Goal: Task Accomplishment & Management: Use online tool/utility

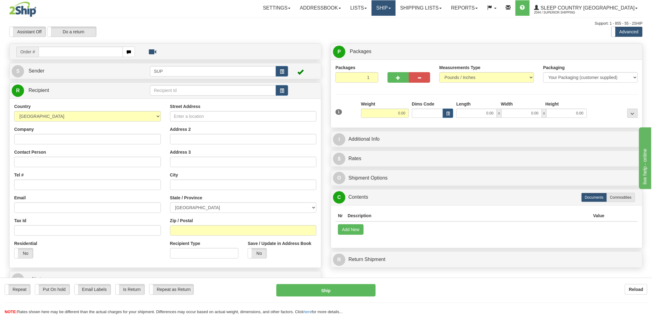
click at [395, 13] on link "Ship" at bounding box center [384, 7] width 24 height 15
click at [389, 29] on span "OnHold / Order Queue" at bounding box center [367, 29] width 43 height 5
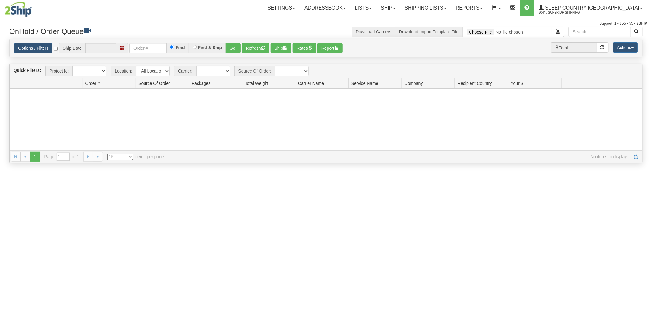
type input "[DATE]"
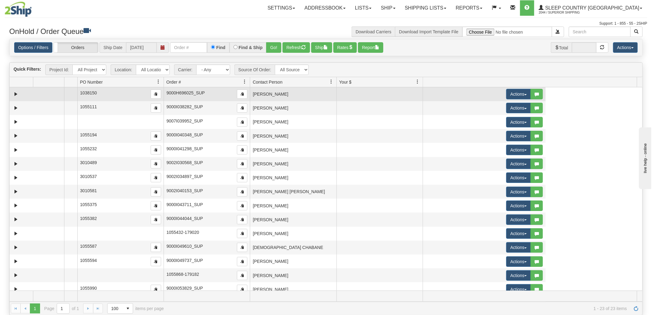
drag, startPoint x: 161, startPoint y: 81, endPoint x: 65, endPoint y: 88, distance: 96.7
click at [65, 88] on div "Quick Filters: Project Id: All Projects Location: All Locations SUP Carrier: - …" at bounding box center [326, 188] width 634 height 253
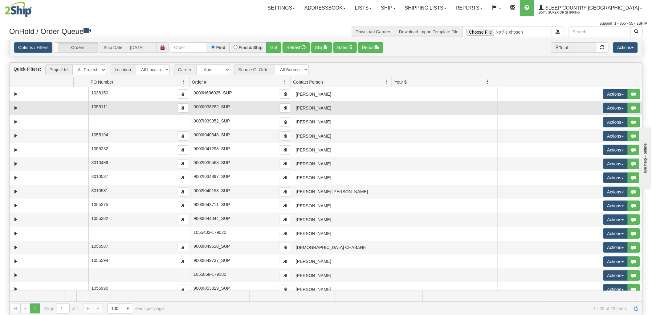
click at [341, 112] on td "[PERSON_NAME]" at bounding box center [344, 108] width 102 height 14
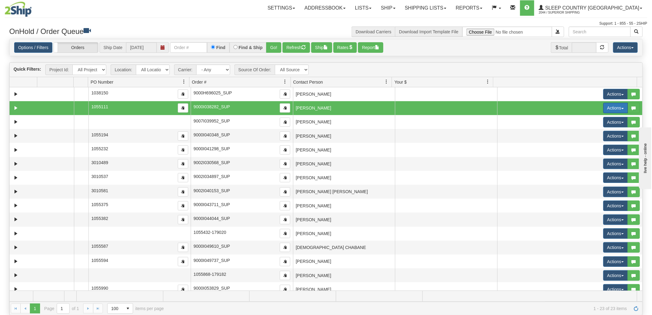
click at [609, 106] on button "Actions" at bounding box center [615, 108] width 25 height 10
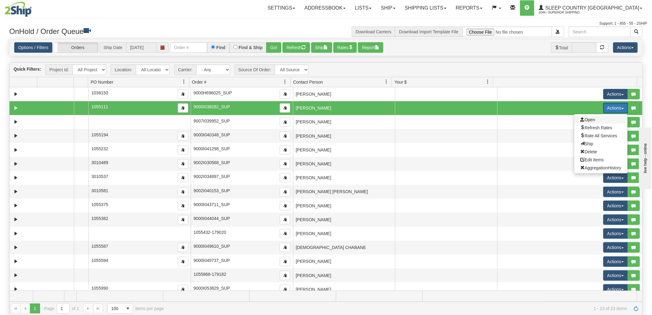
click at [581, 118] on span "Open" at bounding box center [588, 119] width 15 height 5
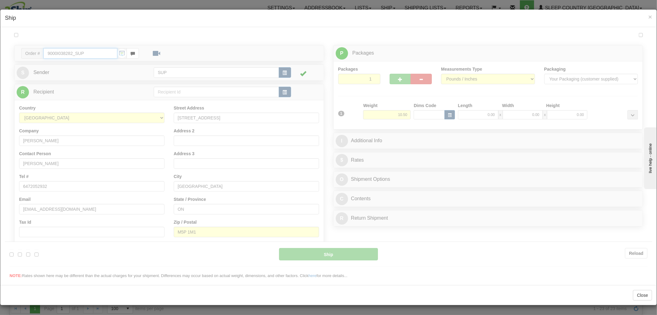
type input "11:26"
type input "16:00"
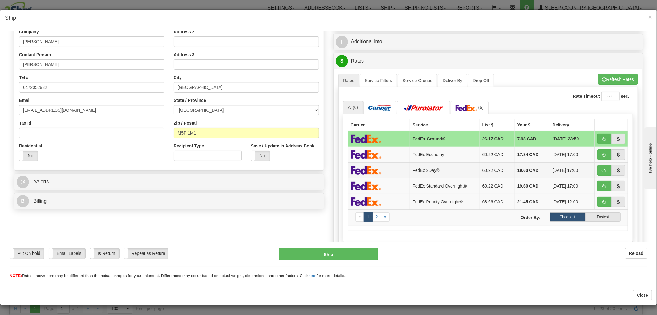
scroll to position [269, 0]
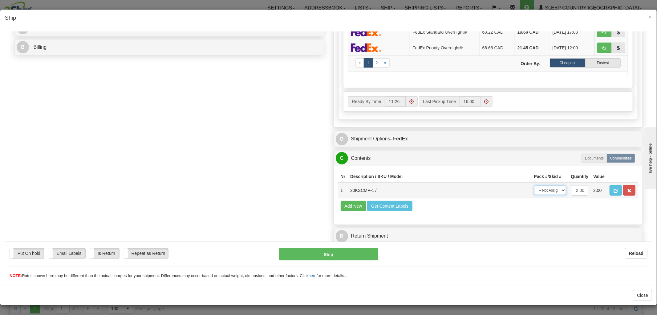
click at [534, 185] on select "-- Not Assigned -- Package 1" at bounding box center [550, 189] width 32 height 9
select select "0"
click at [534, 185] on select "-- Not Assigned -- Package 1" at bounding box center [550, 189] width 32 height 9
click at [355, 251] on button "Ship" at bounding box center [328, 253] width 99 height 12
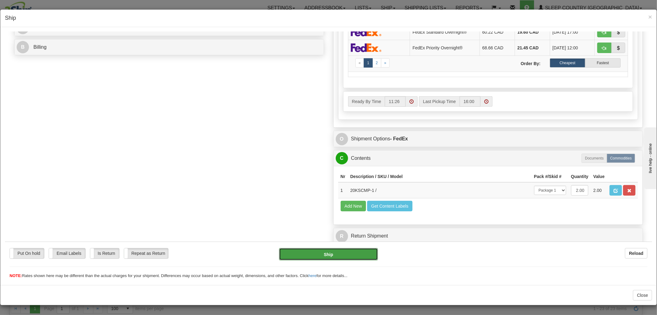
type input "92"
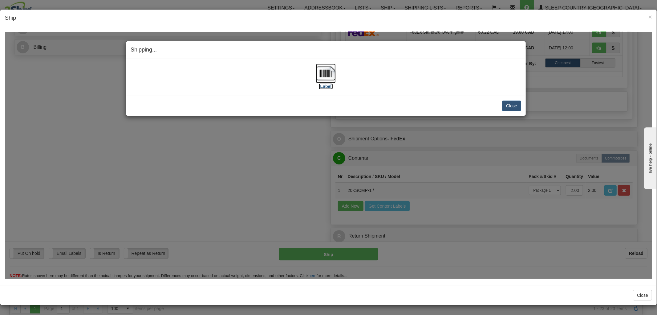
click at [322, 77] on img at bounding box center [326, 73] width 20 height 20
click at [505, 108] on button "Close" at bounding box center [511, 105] width 19 height 10
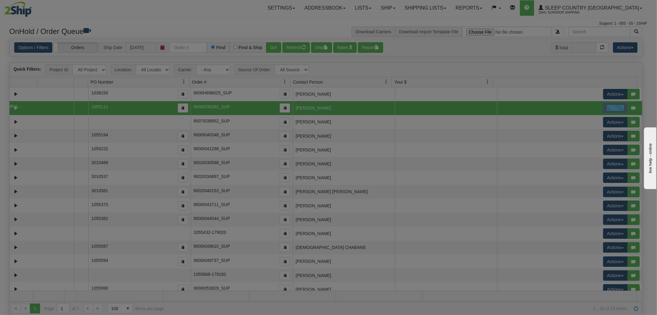
scroll to position [0, 0]
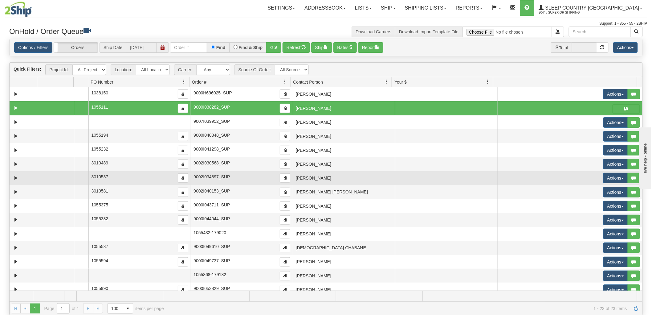
click at [319, 176] on td "[PERSON_NAME]" at bounding box center [344, 178] width 102 height 14
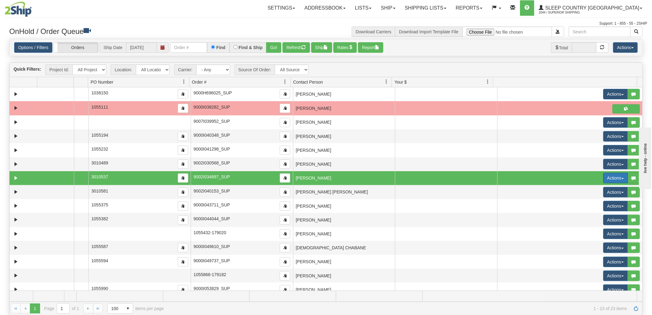
click at [608, 177] on button "Actions" at bounding box center [615, 178] width 25 height 10
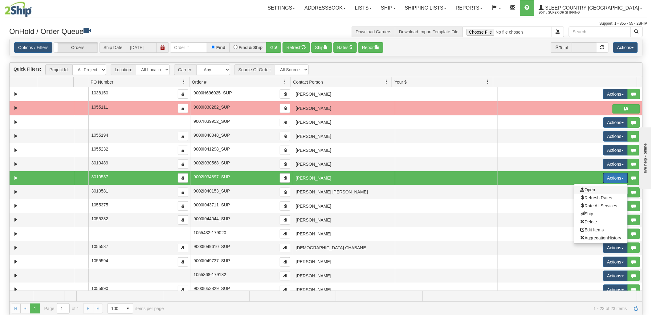
click at [584, 189] on span "Open" at bounding box center [588, 189] width 15 height 5
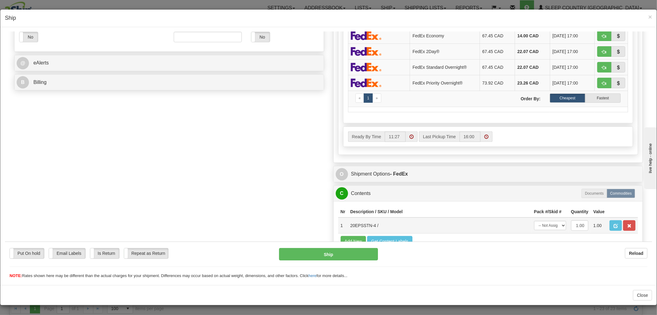
scroll to position [269, 0]
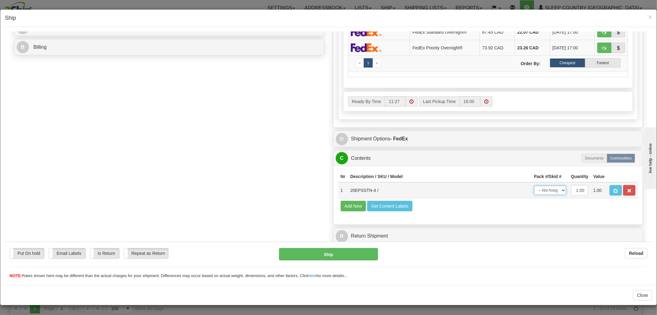
click at [541, 185] on select "-- Not Assigned -- Package 1" at bounding box center [550, 189] width 32 height 9
select select "0"
click at [534, 185] on select "-- Not Assigned -- Package 1" at bounding box center [550, 189] width 32 height 9
click at [345, 258] on button "Ship" at bounding box center [328, 253] width 99 height 12
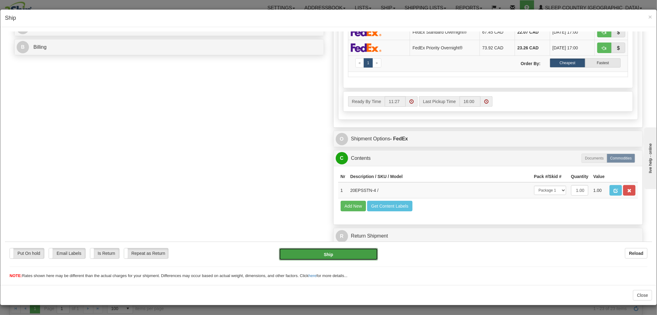
type input "92"
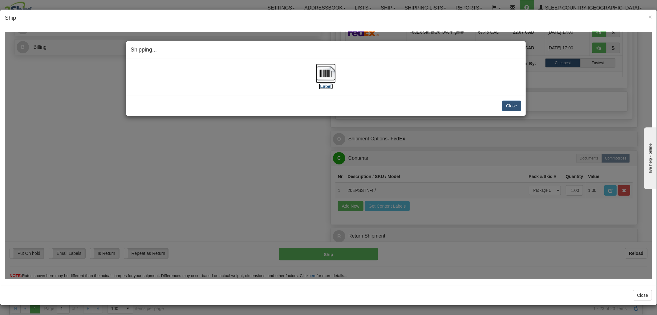
click at [324, 68] on img at bounding box center [326, 73] width 20 height 20
click at [516, 104] on button "Close" at bounding box center [511, 105] width 19 height 10
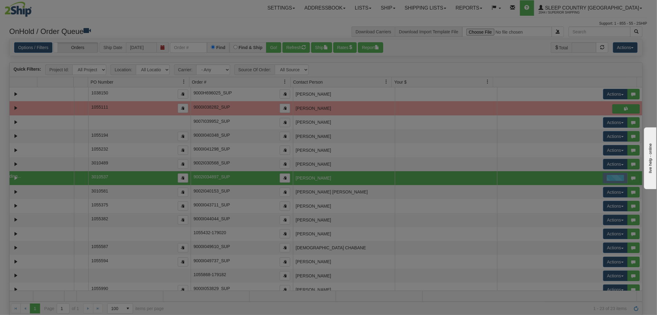
scroll to position [0, 0]
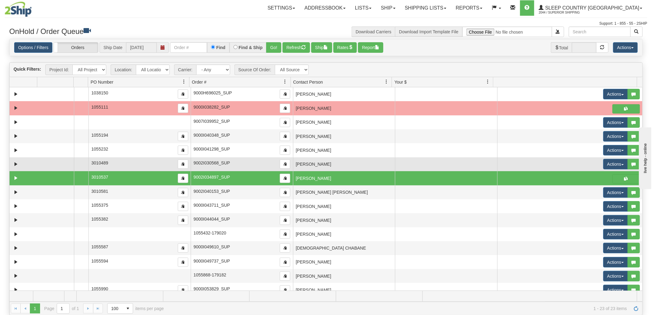
click at [372, 162] on td "[PERSON_NAME]" at bounding box center [344, 164] width 102 height 14
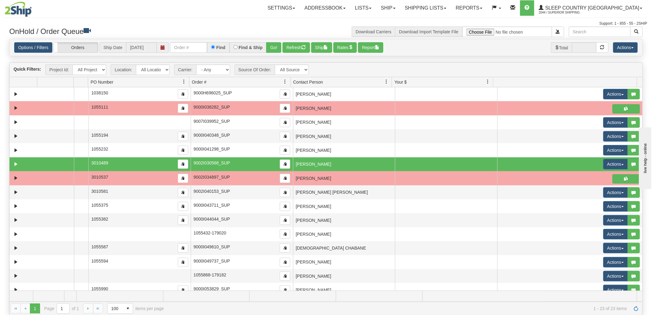
click at [334, 162] on td "[PERSON_NAME]" at bounding box center [344, 164] width 102 height 14
click at [606, 162] on button "Actions" at bounding box center [615, 164] width 25 height 10
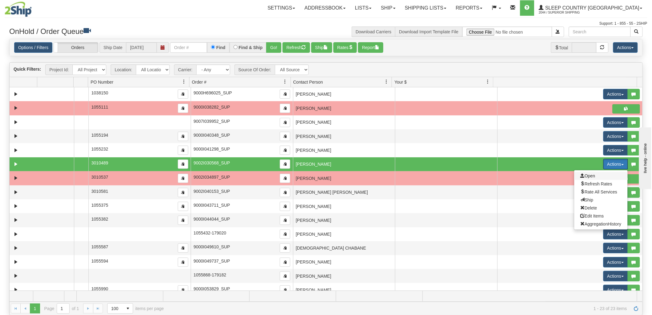
click at [590, 174] on span "Open" at bounding box center [588, 175] width 15 height 5
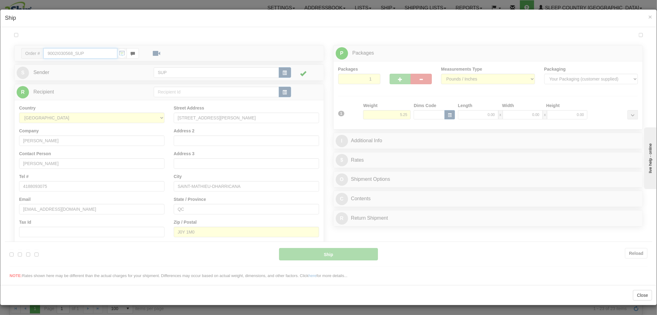
type input "11:28"
type input "16:00"
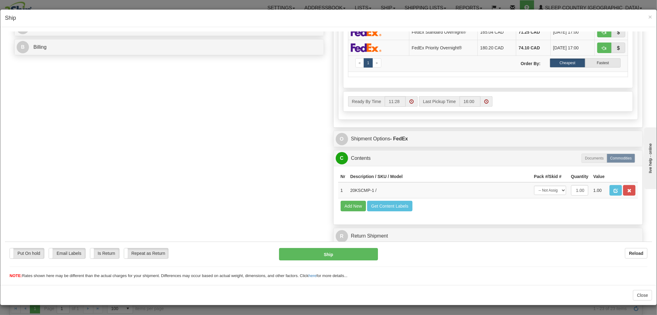
scroll to position [0, 0]
click at [543, 185] on select "-- Not Assigned -- Package 1" at bounding box center [550, 189] width 32 height 9
select select "0"
click at [534, 185] on select "-- Not Assigned -- Package 1" at bounding box center [550, 189] width 32 height 9
click at [357, 256] on button "Ship" at bounding box center [328, 253] width 99 height 12
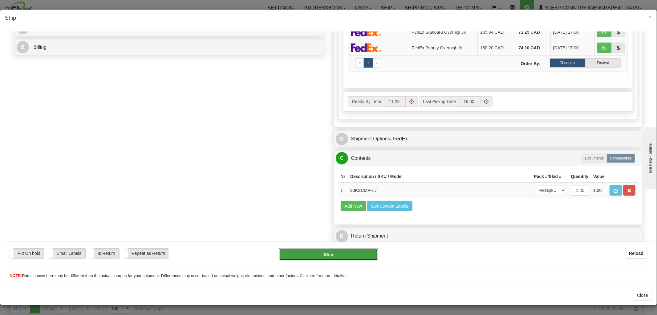
type input "92"
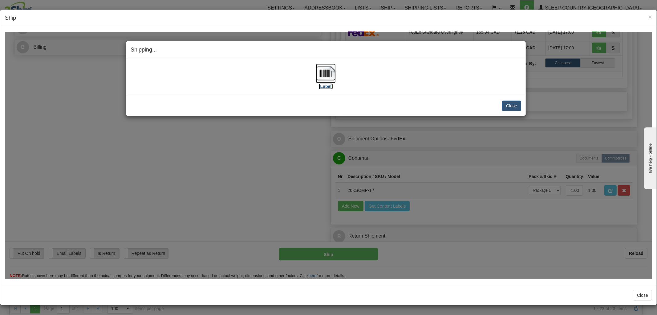
click at [328, 68] on img at bounding box center [326, 73] width 20 height 20
click at [514, 106] on button "Close" at bounding box center [511, 105] width 19 height 10
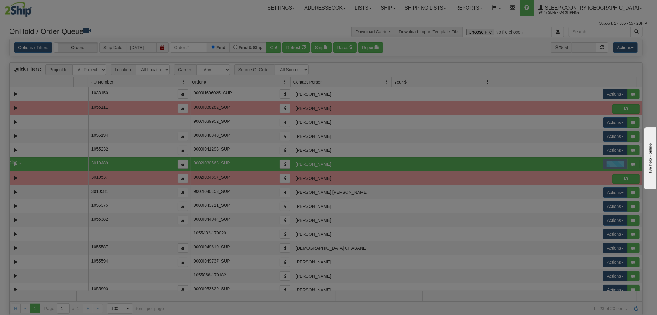
scroll to position [0, 0]
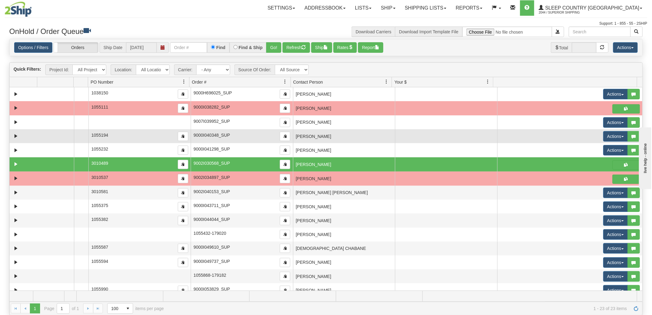
click at [343, 142] on td "[PERSON_NAME]" at bounding box center [344, 136] width 102 height 14
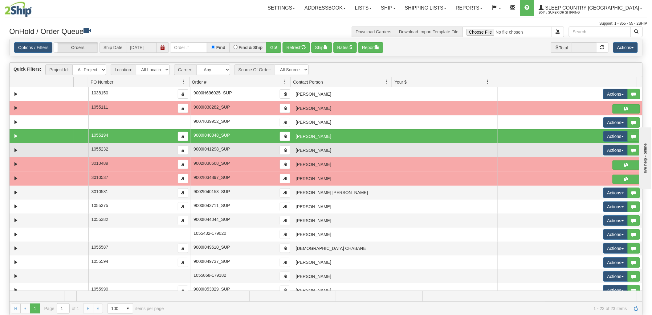
click at [345, 150] on td "[PERSON_NAME]" at bounding box center [344, 150] width 102 height 14
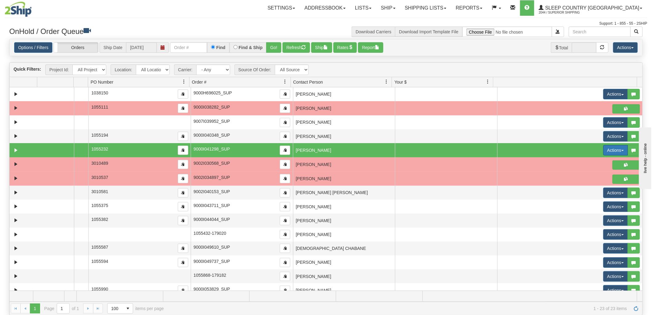
click at [609, 152] on button "Actions" at bounding box center [615, 150] width 25 height 10
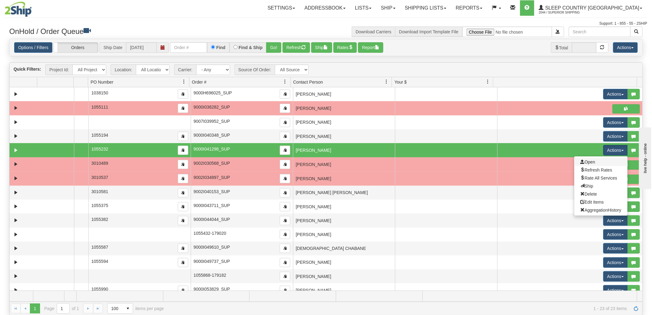
click at [595, 160] on link "Open" at bounding box center [600, 162] width 53 height 8
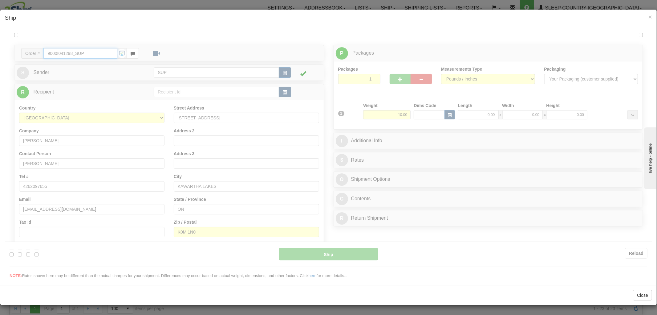
type input "11:29"
type input "16:00"
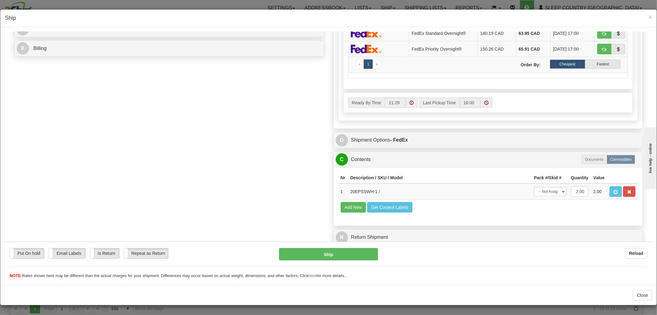
scroll to position [269, 0]
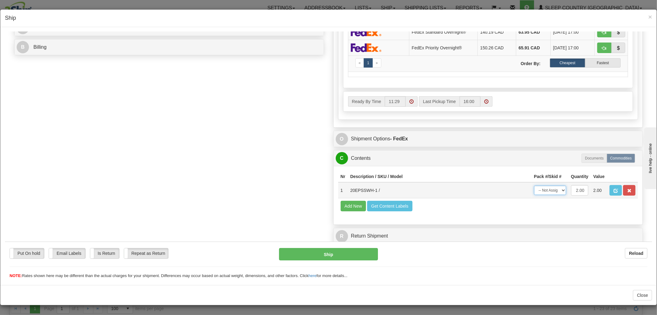
click at [535, 185] on select "-- Not Assigned -- Package 1" at bounding box center [550, 189] width 32 height 9
select select "0"
click at [534, 185] on select "-- Not Assigned -- Package 1" at bounding box center [550, 189] width 32 height 9
click at [319, 256] on button "Ship" at bounding box center [328, 253] width 99 height 12
type input "92"
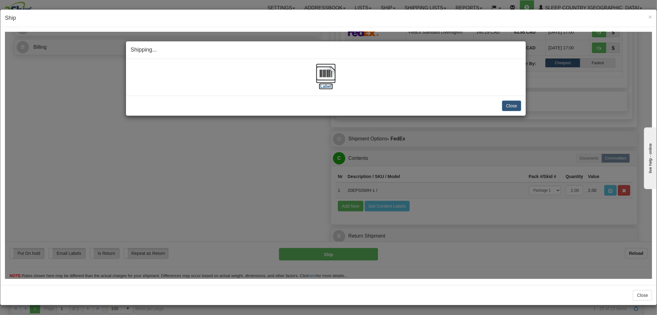
click at [327, 76] on img at bounding box center [326, 73] width 20 height 20
click at [506, 105] on button "Close" at bounding box center [511, 105] width 19 height 10
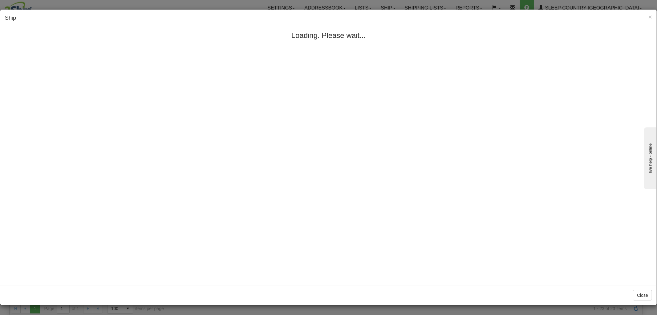
scroll to position [0, 0]
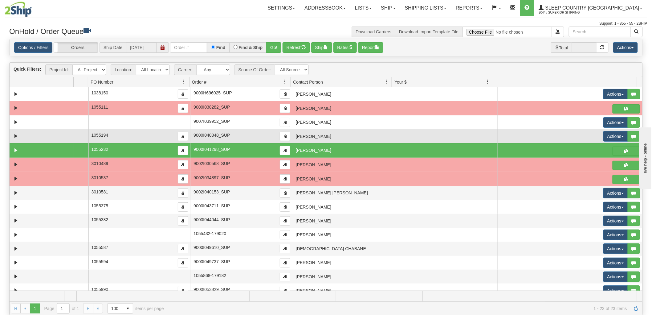
click at [372, 136] on td "[PERSON_NAME]" at bounding box center [344, 136] width 102 height 14
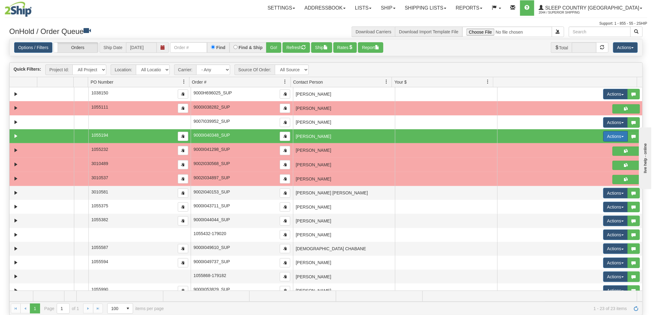
click at [613, 139] on button "Actions" at bounding box center [615, 136] width 25 height 10
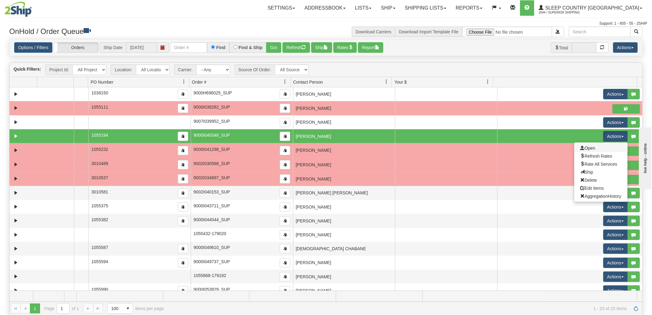
click at [596, 149] on link "Open" at bounding box center [600, 148] width 53 height 8
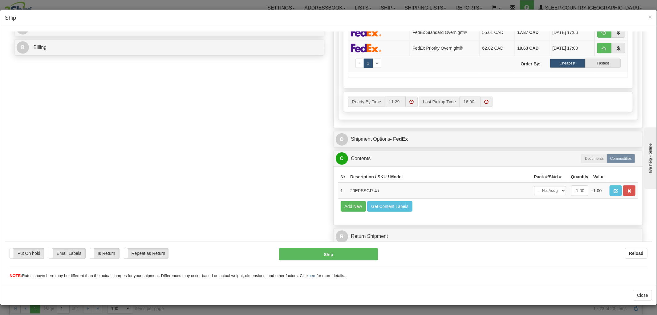
scroll to position [269, 0]
click at [540, 185] on select "-- Not Assigned -- Package 1" at bounding box center [550, 189] width 32 height 9
select select "0"
click at [534, 185] on select "-- Not Assigned -- Package 1" at bounding box center [550, 189] width 32 height 9
click at [353, 257] on button "Ship" at bounding box center [328, 253] width 99 height 12
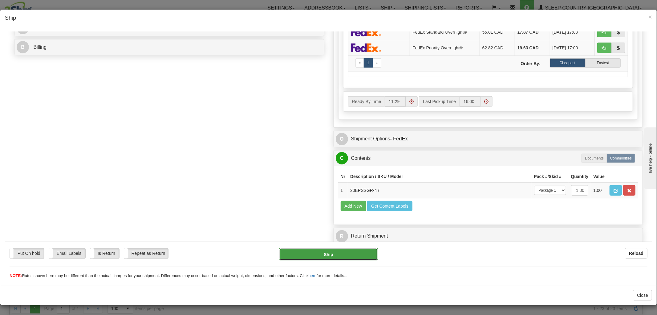
type input "92"
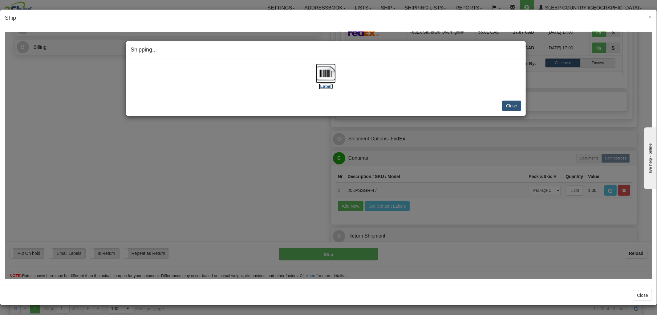
click at [329, 73] on img at bounding box center [326, 73] width 20 height 20
click at [512, 108] on button "Close" at bounding box center [511, 105] width 19 height 10
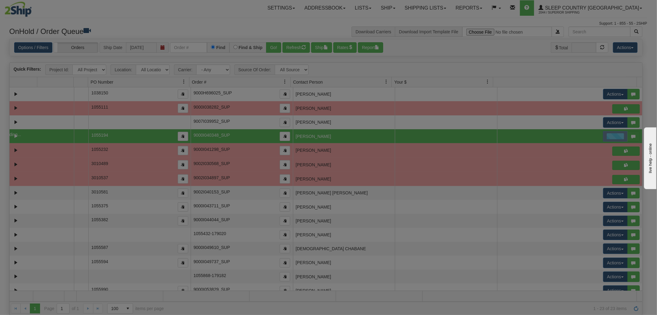
scroll to position [0, 0]
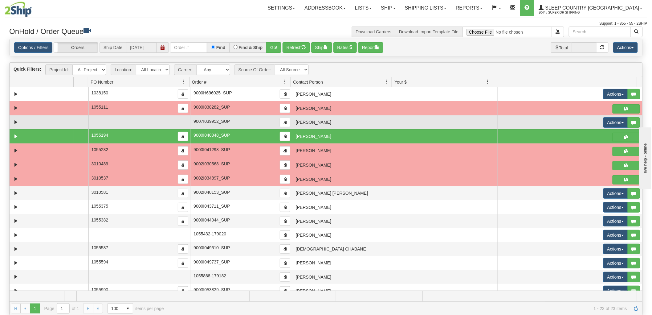
click at [417, 120] on td at bounding box center [446, 122] width 102 height 14
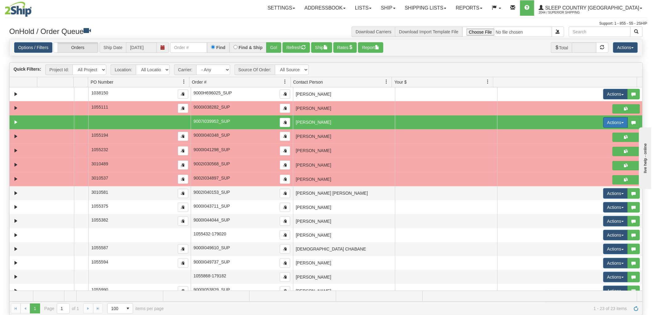
click at [606, 120] on button "Actions" at bounding box center [615, 122] width 25 height 10
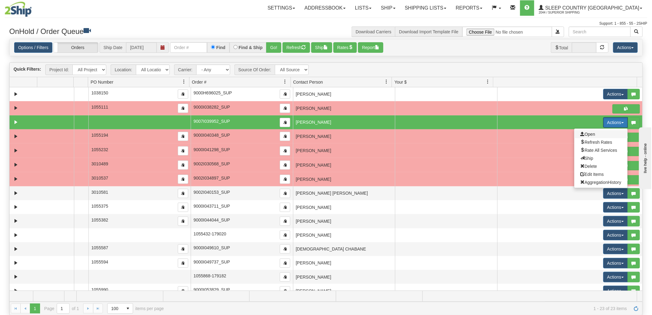
click at [586, 134] on span "Open" at bounding box center [588, 134] width 15 height 5
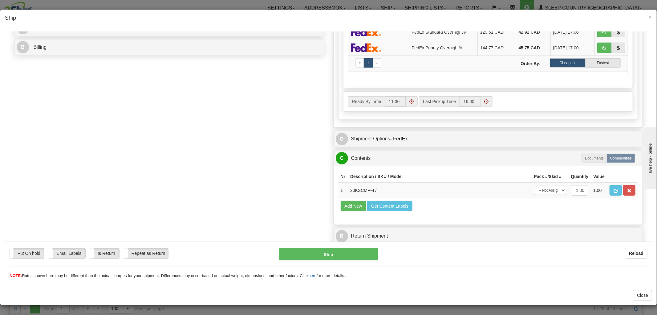
scroll to position [0, 0]
click at [535, 185] on select "-- Not Assigned -- Package 1" at bounding box center [550, 189] width 32 height 9
select select "0"
click at [534, 185] on select "-- Not Assigned -- Package 1" at bounding box center [550, 189] width 32 height 9
click at [345, 251] on button "Ship" at bounding box center [328, 253] width 99 height 12
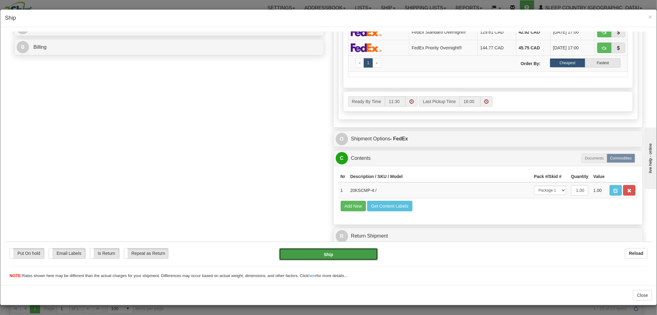
type input "92"
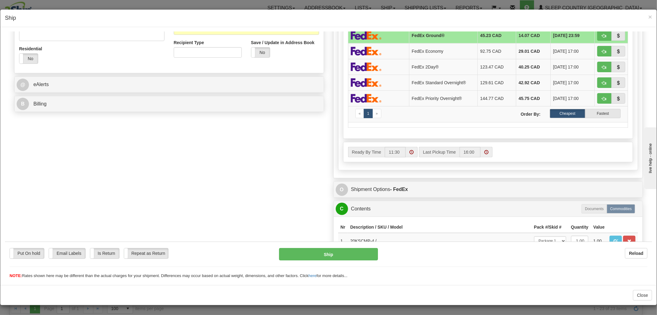
scroll to position [133, 0]
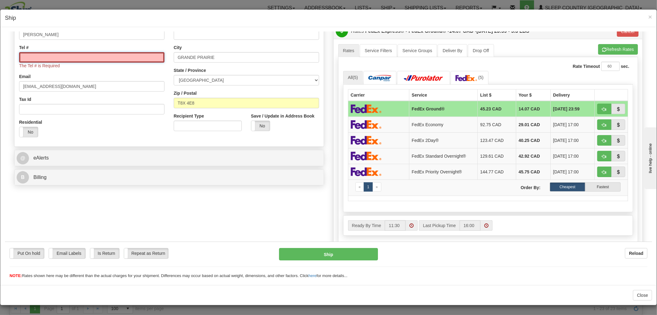
click at [123, 61] on input "Tel #" at bounding box center [91, 57] width 145 height 10
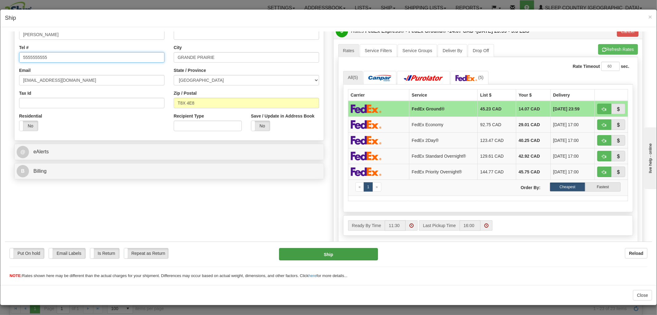
type input "5555555555"
click at [290, 252] on button "Ship" at bounding box center [328, 253] width 99 height 12
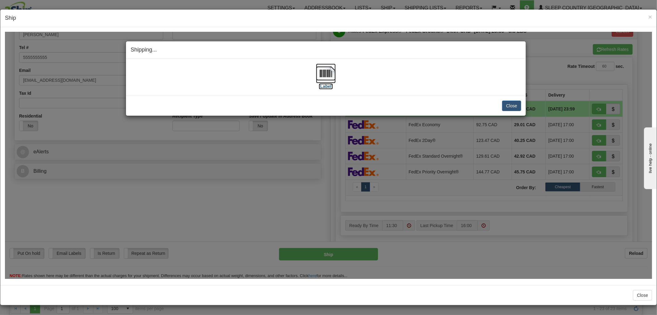
click at [319, 75] on img at bounding box center [326, 73] width 20 height 20
click at [513, 108] on button "Close" at bounding box center [511, 105] width 19 height 10
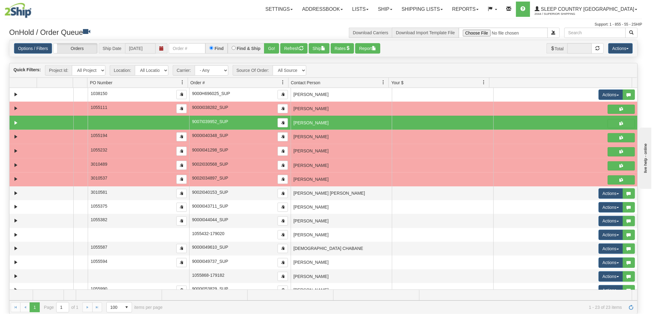
scroll to position [0, 0]
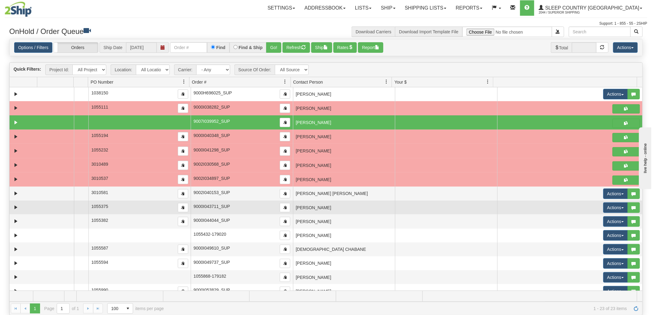
click at [325, 207] on td "[PERSON_NAME]" at bounding box center [344, 207] width 102 height 14
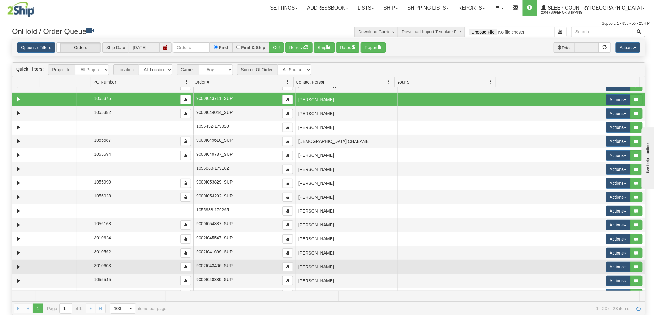
scroll to position [120, 0]
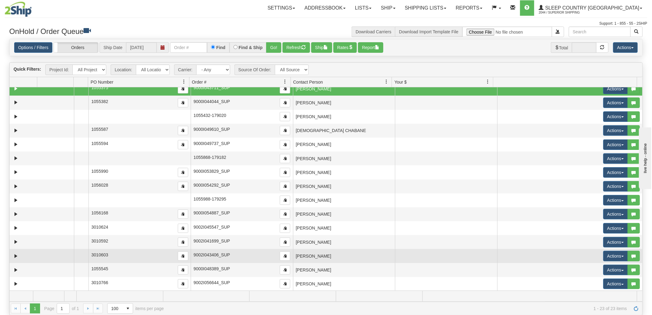
click at [331, 253] on td "[PERSON_NAME]" at bounding box center [344, 256] width 102 height 14
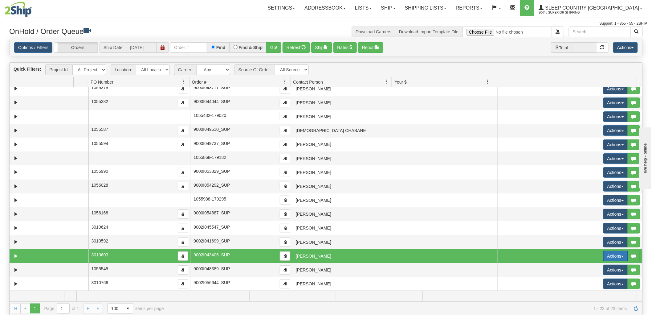
click at [604, 256] on button "Actions" at bounding box center [615, 256] width 25 height 10
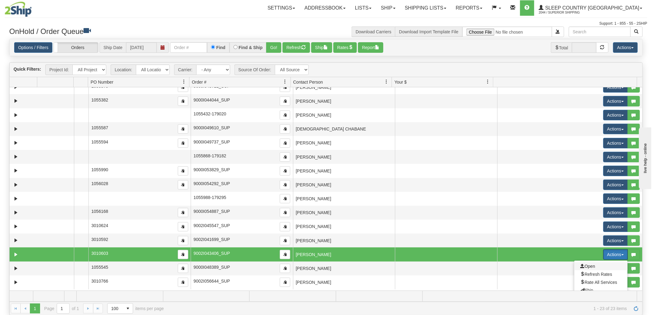
click at [582, 268] on span "Open" at bounding box center [588, 265] width 15 height 5
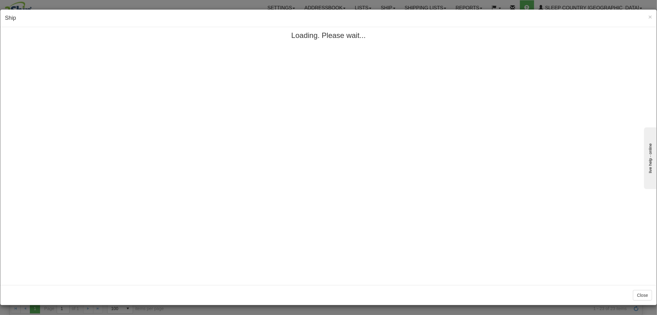
scroll to position [0, 0]
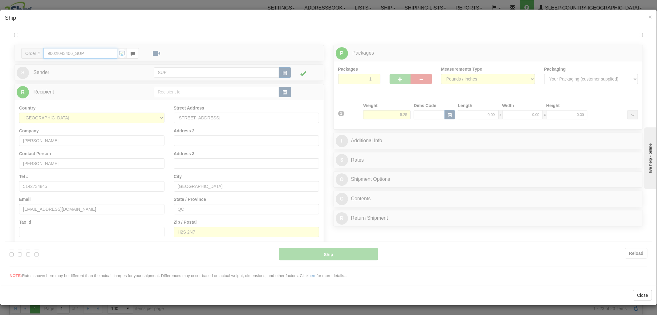
type input "11:31"
type input "16:00"
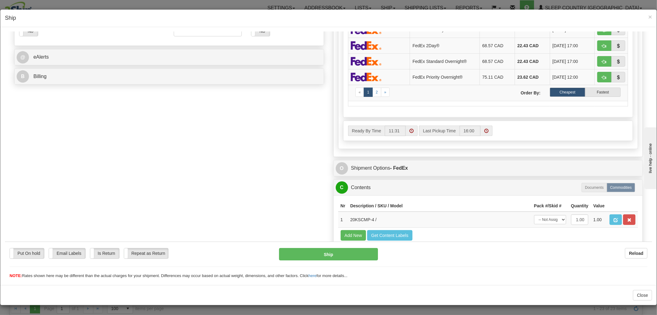
scroll to position [239, 0]
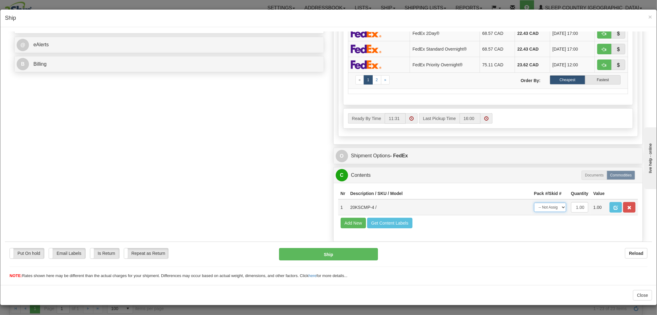
click at [540, 211] on select "-- Not Assigned -- Package 1" at bounding box center [550, 206] width 32 height 9
select select "0"
click at [534, 202] on select "-- Not Assigned -- Package 1" at bounding box center [550, 206] width 32 height 9
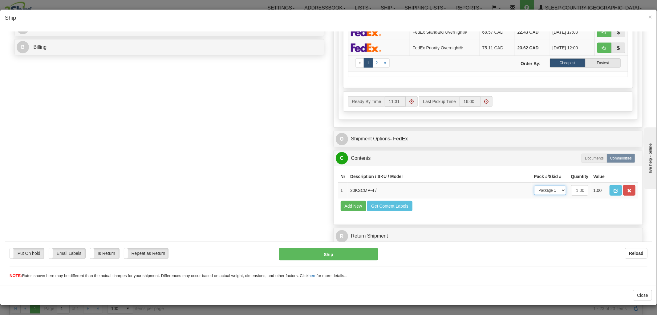
scroll to position [269, 0]
click at [345, 249] on button "Ship" at bounding box center [328, 253] width 99 height 12
type input "92"
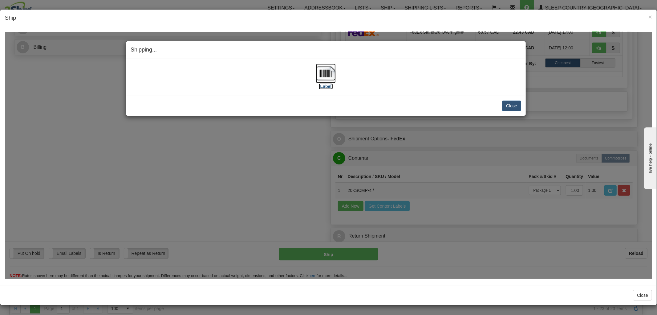
click at [324, 71] on img at bounding box center [326, 73] width 20 height 20
click at [506, 106] on button "Close" at bounding box center [511, 105] width 19 height 10
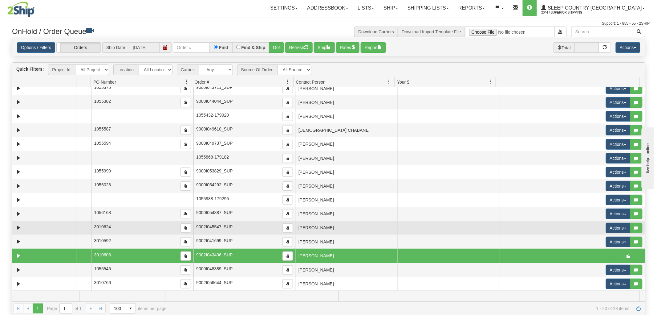
scroll to position [86, 0]
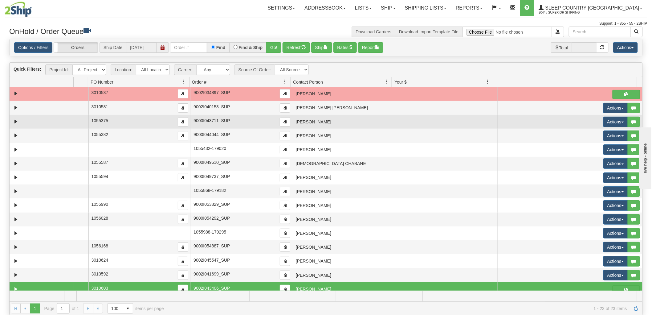
click at [353, 127] on td "[PERSON_NAME]" at bounding box center [344, 122] width 102 height 14
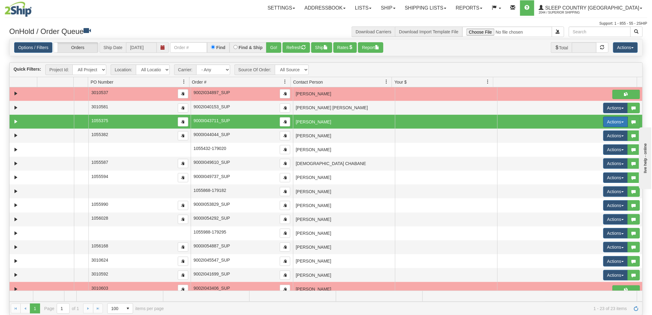
click at [614, 125] on button "Actions" at bounding box center [615, 121] width 25 height 10
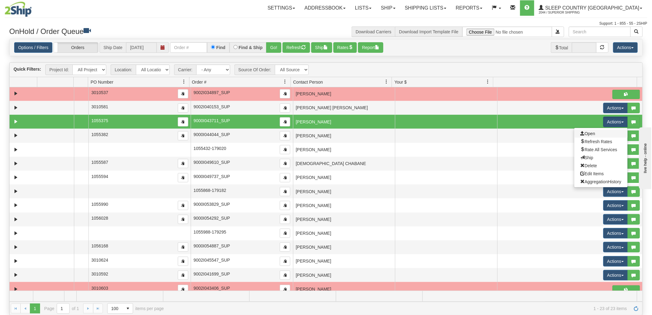
click at [593, 136] on link "Open" at bounding box center [600, 133] width 53 height 8
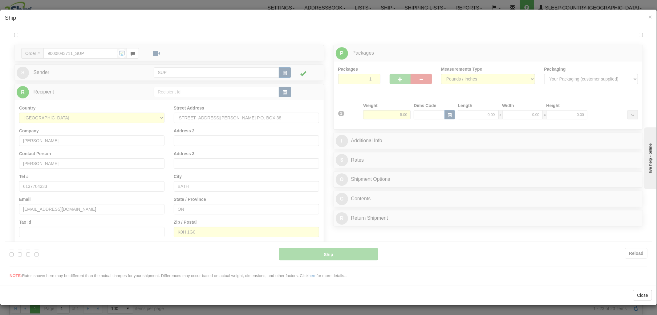
scroll to position [0, 0]
type input "11:32"
type input "16:00"
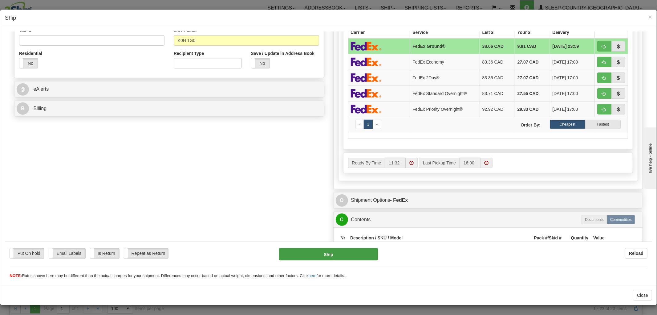
scroll to position [239, 0]
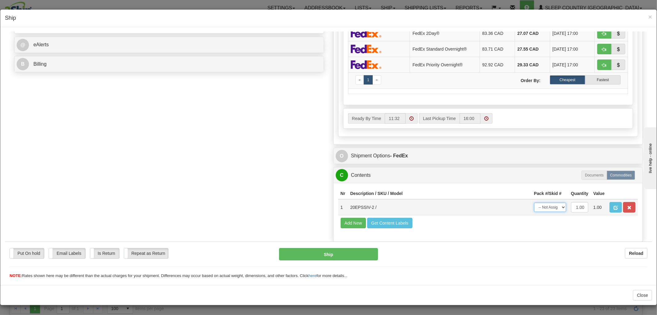
click at [547, 211] on select "-- Not Assigned -- Package 1" at bounding box center [550, 206] width 32 height 9
select select "0"
click at [534, 202] on select "-- Not Assigned -- Package 1" at bounding box center [550, 206] width 32 height 9
click at [299, 256] on button "Ship" at bounding box center [328, 253] width 99 height 12
type input "92"
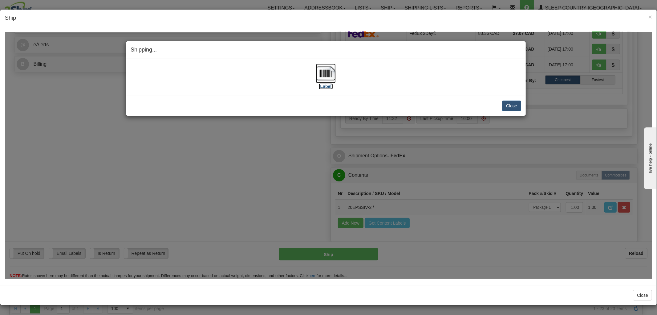
click at [324, 76] on img at bounding box center [326, 73] width 20 height 20
click at [509, 106] on button "Close" at bounding box center [511, 105] width 19 height 10
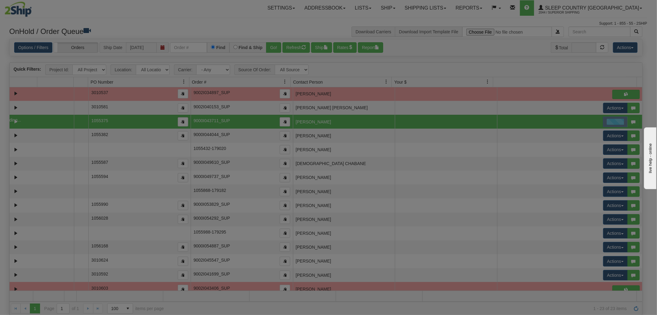
scroll to position [0, 0]
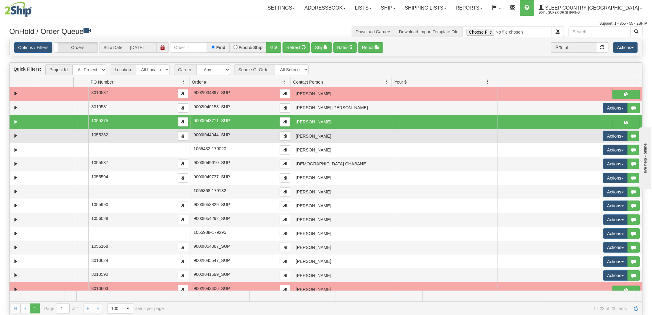
click at [340, 133] on td "[PERSON_NAME]" at bounding box center [344, 136] width 102 height 14
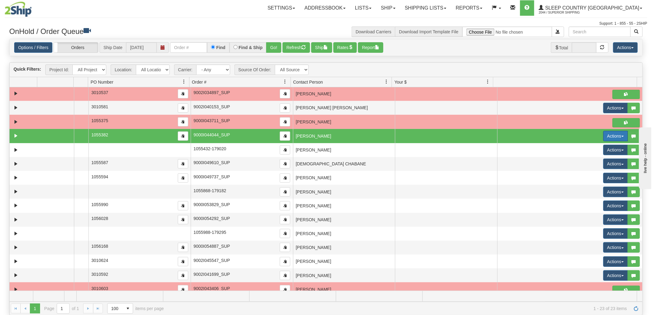
click at [609, 136] on button "Actions" at bounding box center [615, 136] width 25 height 10
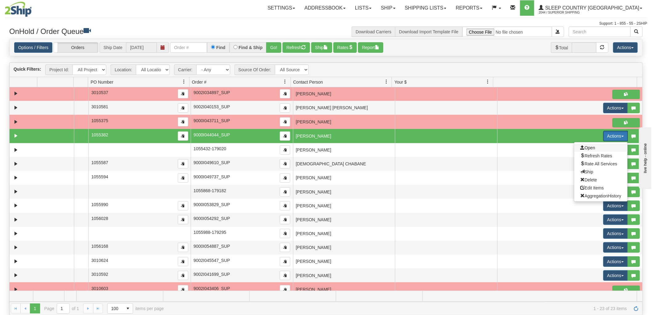
click at [589, 146] on span "Open" at bounding box center [588, 147] width 15 height 5
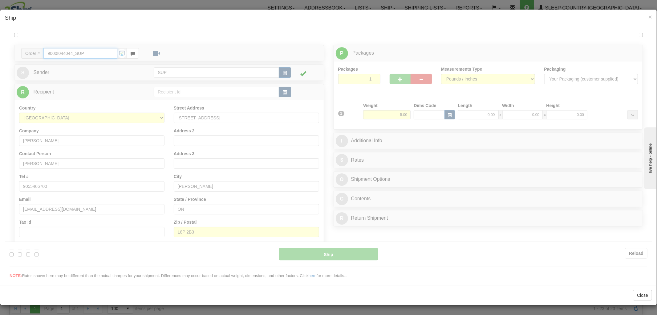
type input "11:34"
type input "16:00"
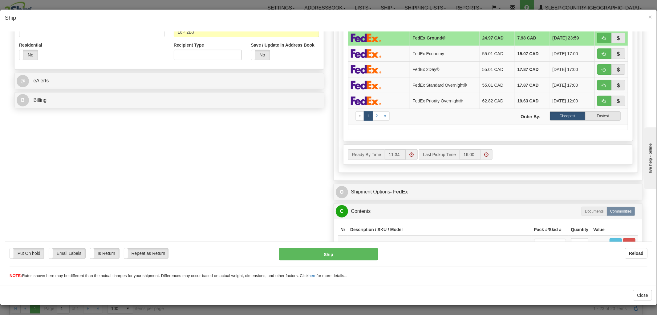
scroll to position [269, 0]
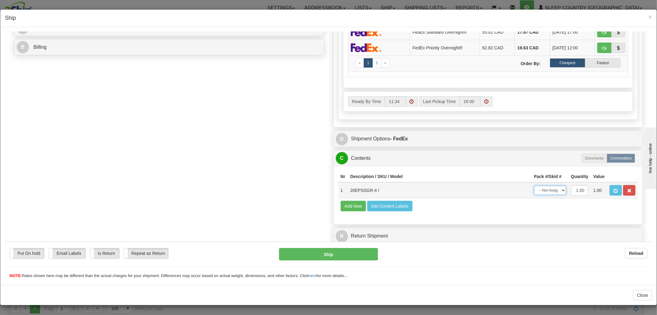
click at [539, 185] on select "-- Not Assigned -- Package 1" at bounding box center [550, 189] width 32 height 9
select select "0"
click at [534, 185] on select "-- Not Assigned -- Package 1" at bounding box center [550, 189] width 32 height 9
click at [340, 250] on button "Ship" at bounding box center [328, 253] width 99 height 12
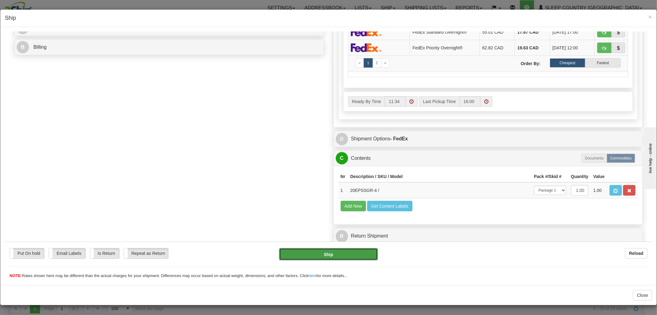
type input "92"
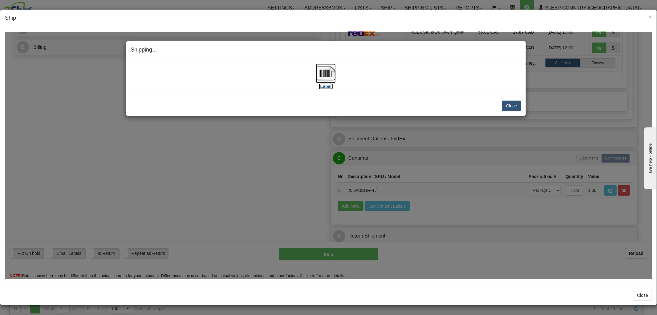
click at [323, 71] on img at bounding box center [326, 73] width 20 height 20
click at [513, 104] on button "Close" at bounding box center [511, 105] width 19 height 10
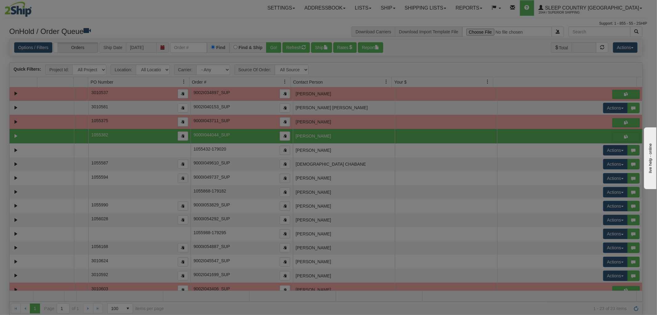
scroll to position [0, 0]
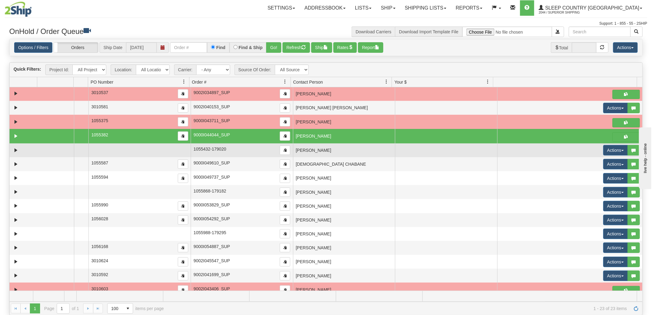
click at [352, 150] on td "[PERSON_NAME]" at bounding box center [344, 150] width 102 height 14
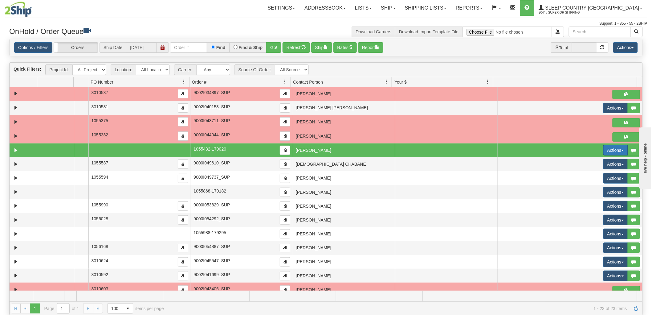
click at [603, 151] on button "Actions" at bounding box center [615, 150] width 25 height 10
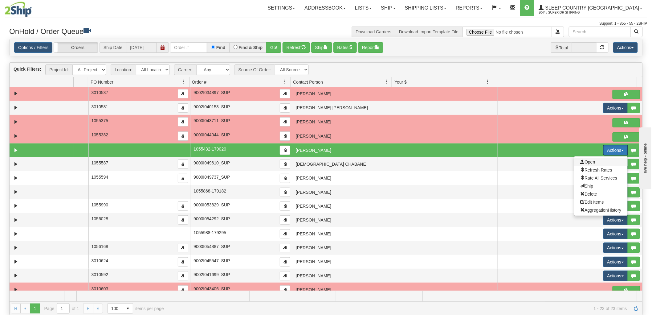
click at [585, 163] on span "Open" at bounding box center [588, 161] width 15 height 5
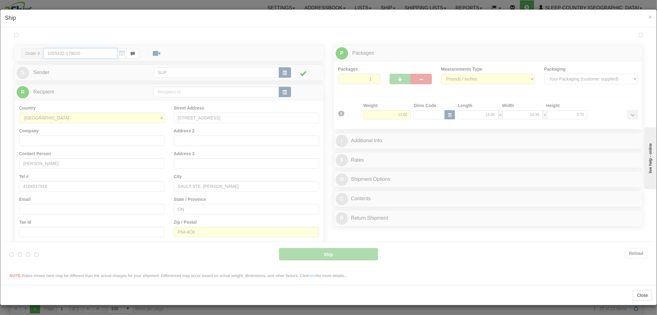
type input "11:34"
type input "16:00"
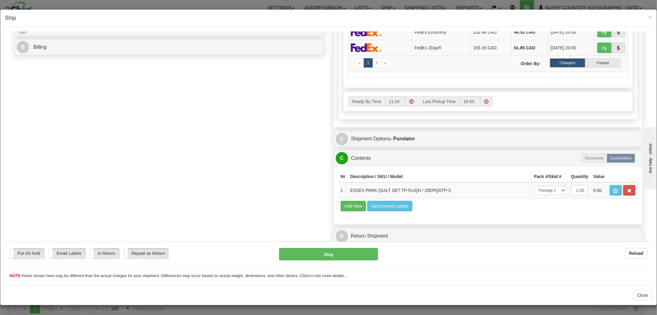
scroll to position [269, 0]
click at [355, 255] on button "Ship" at bounding box center [328, 253] width 99 height 12
type input "1"
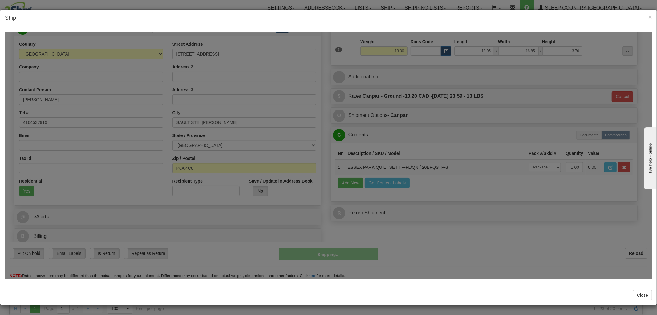
scroll to position [69, 0]
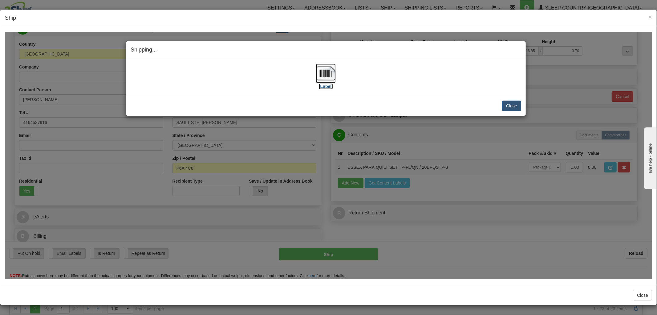
click at [325, 71] on img at bounding box center [326, 73] width 20 height 20
click at [509, 108] on button "Close" at bounding box center [511, 105] width 19 height 10
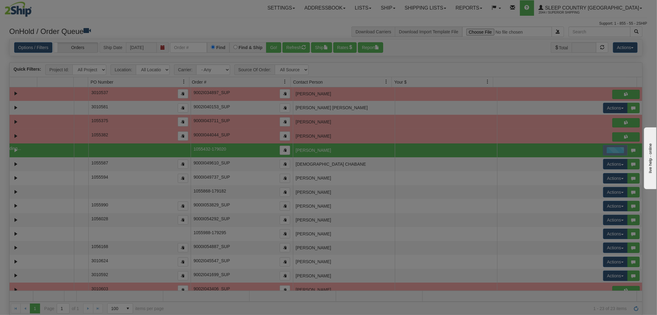
scroll to position [0, 0]
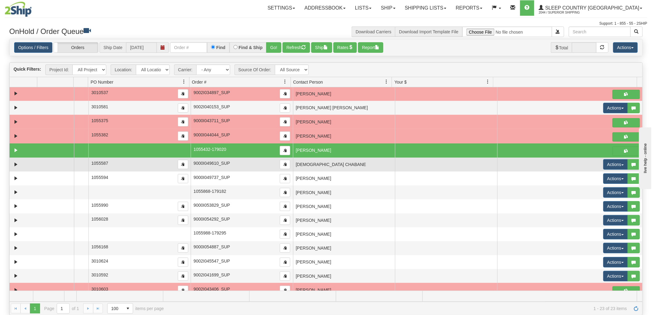
click at [350, 167] on td "[DEMOGRAPHIC_DATA] CHABANE" at bounding box center [344, 164] width 102 height 14
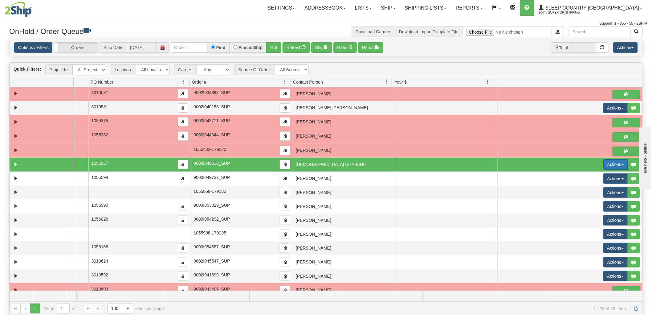
click at [605, 165] on button "Actions" at bounding box center [615, 164] width 25 height 10
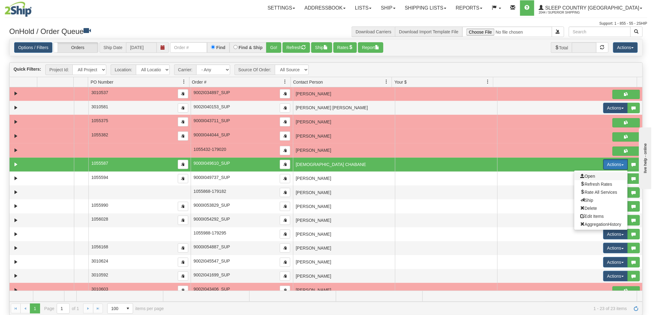
click at [585, 176] on span "Open" at bounding box center [588, 175] width 15 height 5
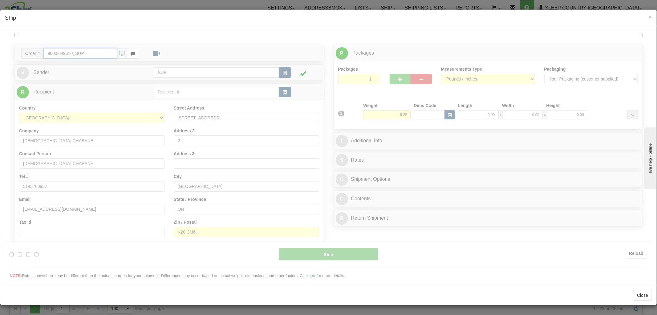
type input "11:35"
type input "16:00"
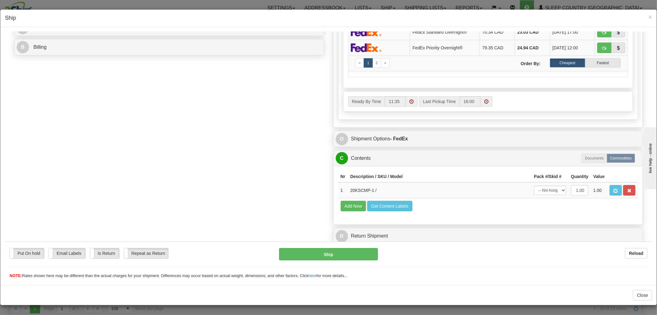
scroll to position [0, 0]
click at [547, 185] on select "-- Not Assigned -- Package 1" at bounding box center [550, 189] width 32 height 9
select select "0"
click at [534, 185] on select "-- Not Assigned -- Package 1" at bounding box center [550, 189] width 32 height 9
click at [359, 248] on button "Ship" at bounding box center [328, 253] width 99 height 12
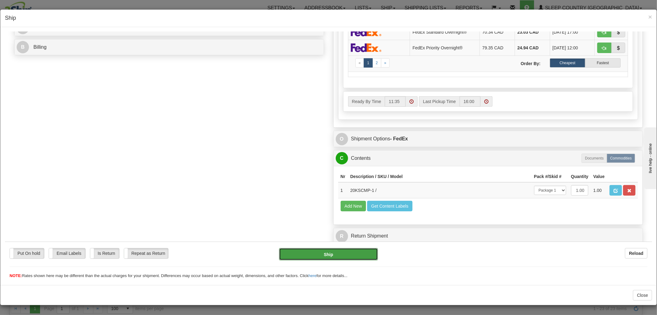
type input "92"
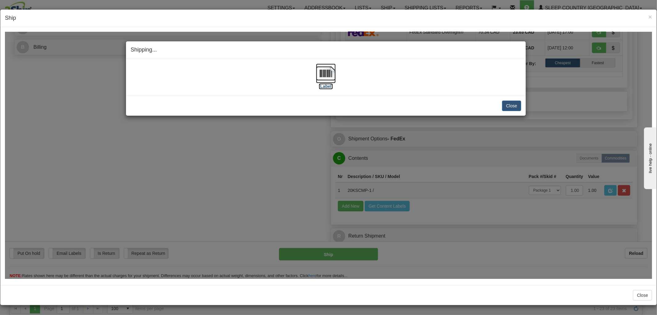
click at [324, 74] on img at bounding box center [326, 73] width 20 height 20
click at [511, 103] on button "Close" at bounding box center [511, 105] width 19 height 10
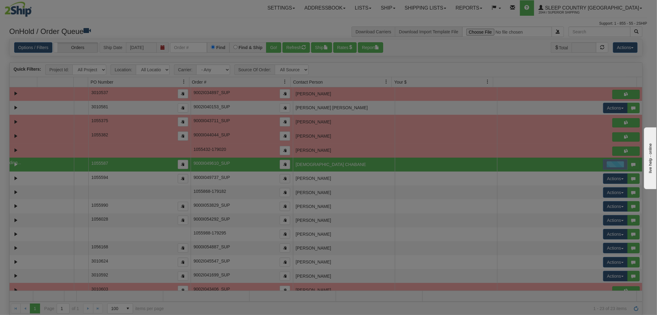
scroll to position [0, 0]
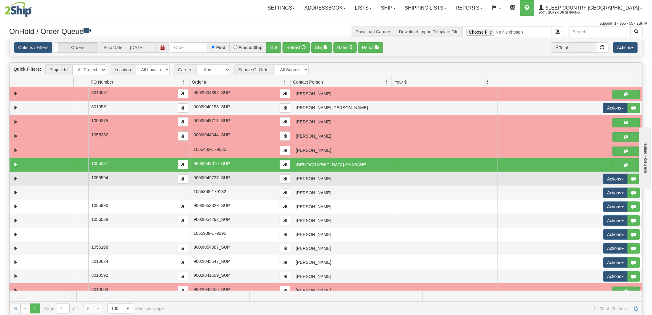
click at [315, 180] on td "[PERSON_NAME]" at bounding box center [344, 179] width 102 height 14
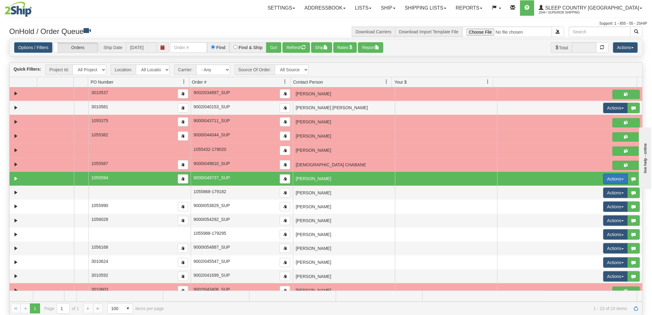
click at [604, 179] on button "Actions" at bounding box center [615, 178] width 25 height 10
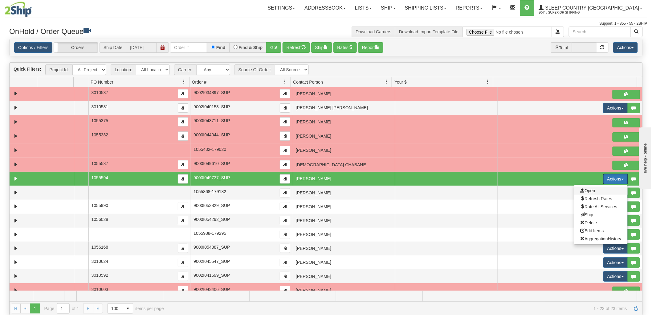
click at [581, 190] on span "Open" at bounding box center [588, 190] width 15 height 5
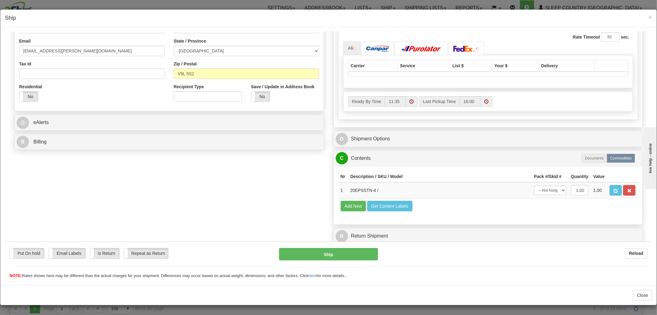
scroll to position [173, 0]
click at [541, 184] on div "P Packages 1 Packages - Weight: 5.00 Lbs Shipment Level Shipm. Package Level Pa…" at bounding box center [488, 67] width 319 height 360
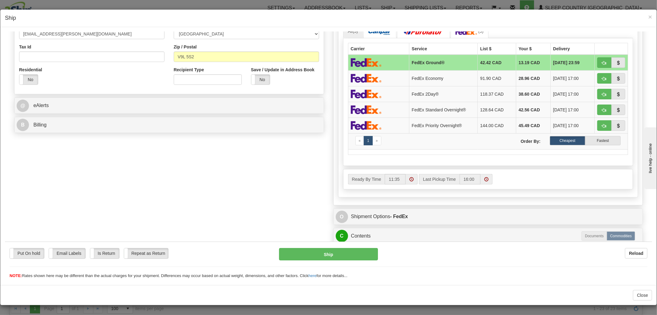
scroll to position [242, 0]
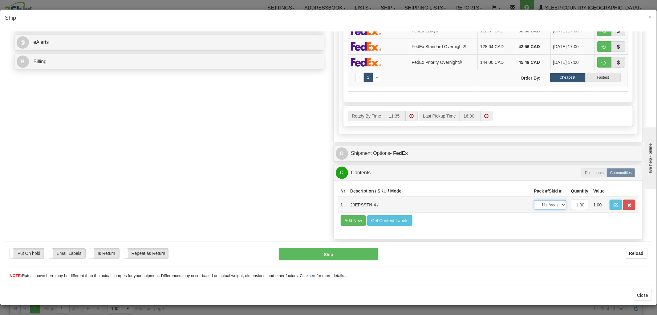
click at [538, 209] on select "-- Not Assigned -- Package 1" at bounding box center [550, 204] width 32 height 9
select select "0"
click at [534, 200] on select "-- Not Assigned -- Package 1" at bounding box center [550, 204] width 32 height 9
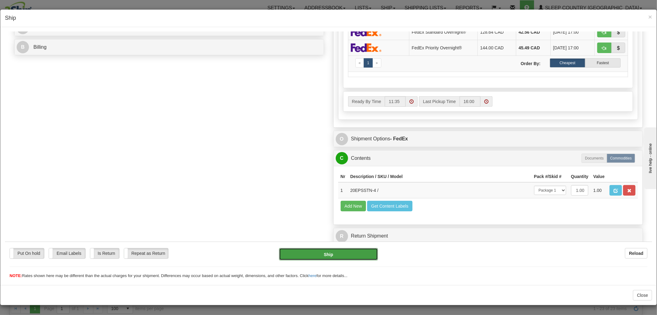
click at [360, 259] on button "Ship" at bounding box center [328, 253] width 99 height 12
type input "92"
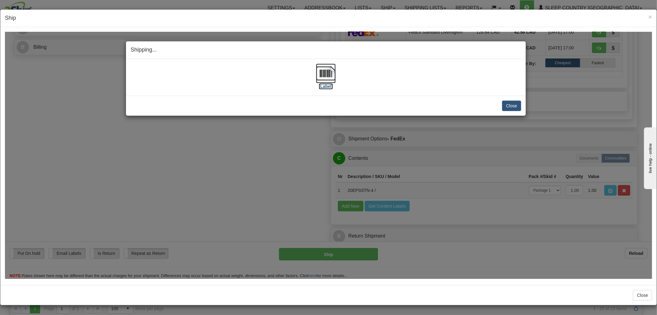
click at [322, 76] on img at bounding box center [326, 73] width 20 height 20
click at [514, 104] on button "Close" at bounding box center [511, 105] width 19 height 10
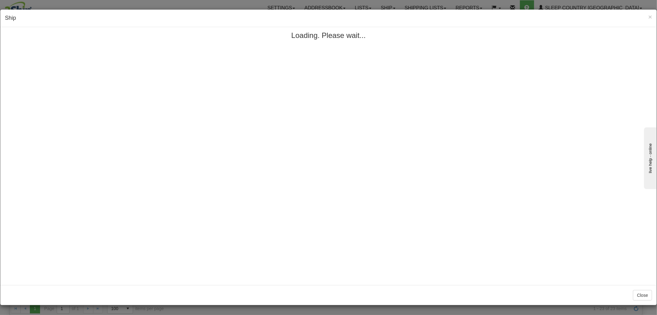
scroll to position [0, 0]
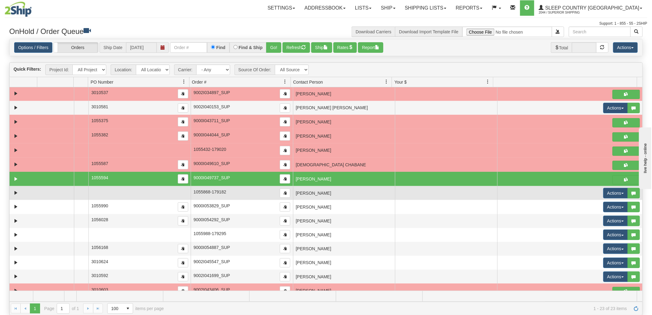
click at [328, 194] on td "[PERSON_NAME]" at bounding box center [344, 193] width 102 height 14
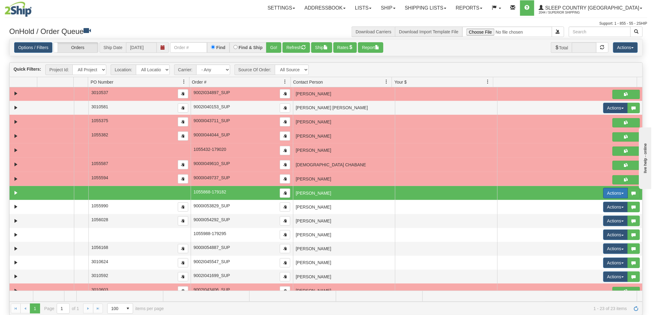
click at [609, 194] on button "Actions" at bounding box center [615, 193] width 25 height 10
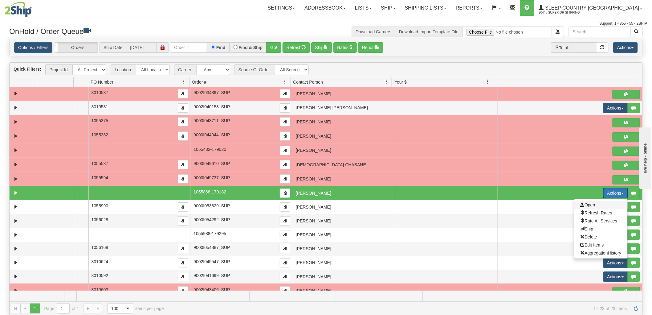
click at [582, 204] on span "Open" at bounding box center [588, 204] width 15 height 5
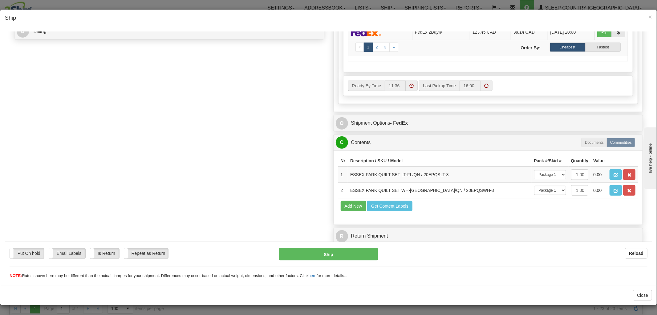
scroll to position [295, 0]
click at [548, 169] on select "-- Not Assigned -- Package 1" at bounding box center [550, 173] width 32 height 9
click at [534, 169] on select "-- Not Assigned -- Package 1" at bounding box center [550, 173] width 32 height 9
click at [282, 253] on button "Ship" at bounding box center [328, 253] width 99 height 12
type input "1"
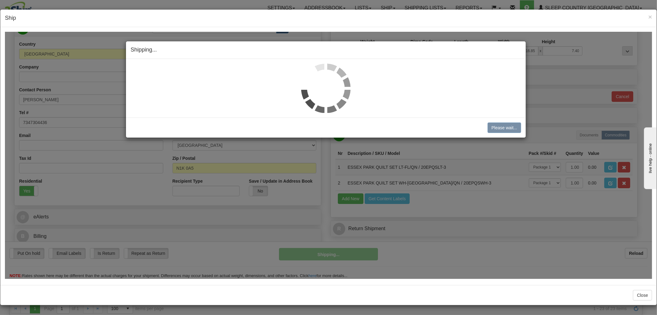
scroll to position [83, 0]
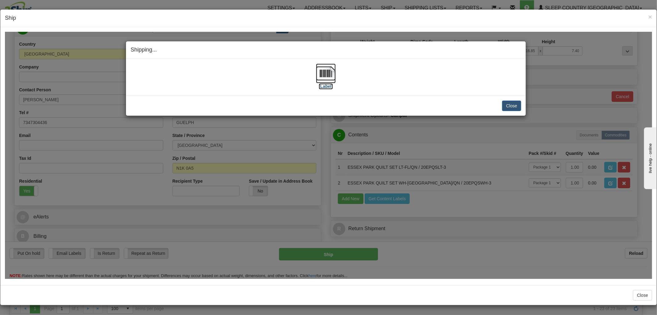
click at [325, 76] on img at bounding box center [326, 73] width 20 height 20
click at [512, 102] on button "Close" at bounding box center [511, 105] width 19 height 10
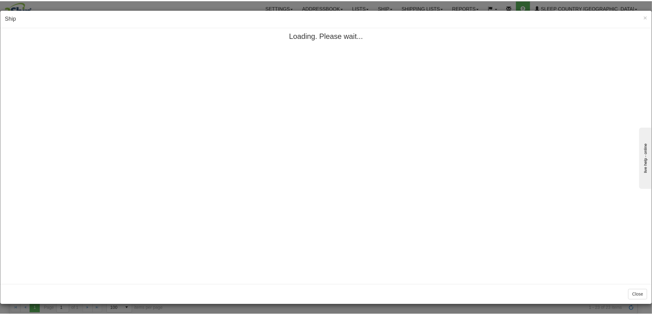
scroll to position [0, 0]
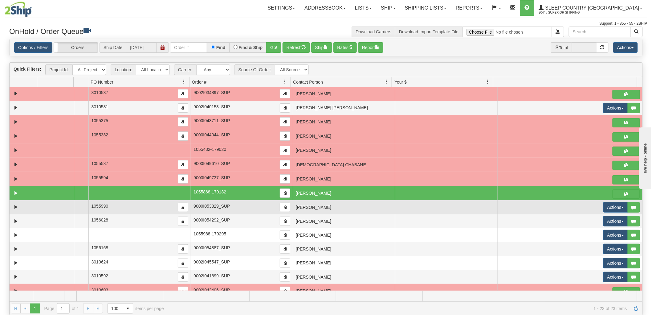
click at [312, 210] on td "[PERSON_NAME]" at bounding box center [344, 207] width 102 height 14
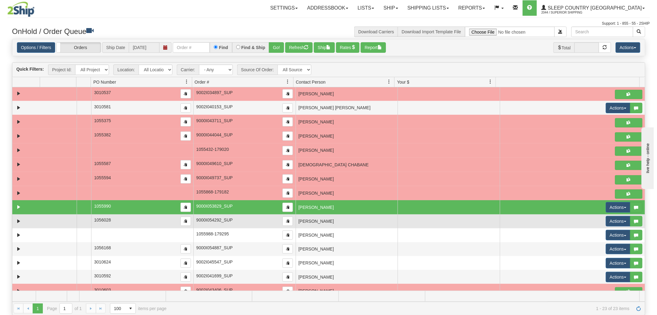
scroll to position [122, 0]
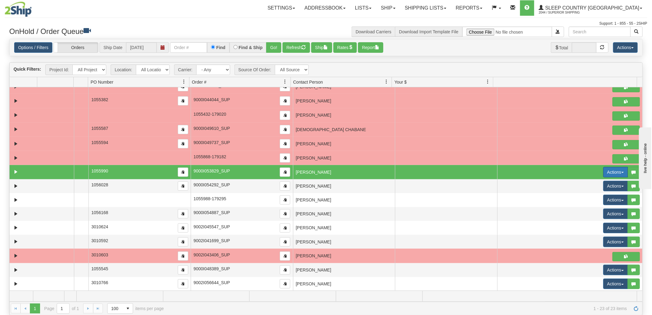
click at [603, 171] on button "Actions" at bounding box center [615, 172] width 25 height 10
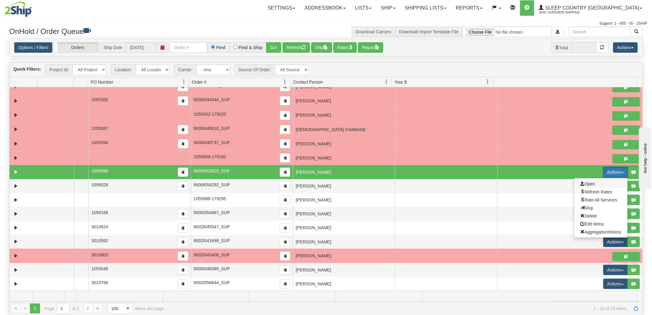
click at [581, 183] on span "Open" at bounding box center [588, 183] width 15 height 5
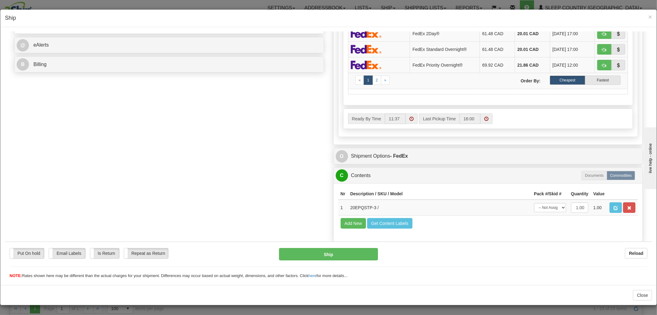
scroll to position [269, 0]
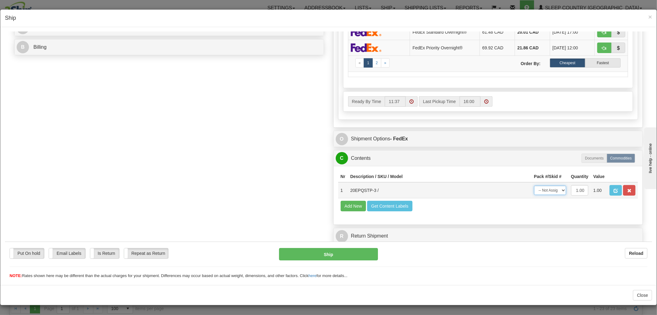
click at [534, 188] on select "-- Not Assigned -- Package 1" at bounding box center [550, 189] width 32 height 9
select select "0"
click at [534, 185] on select "-- Not Assigned -- Package 1" at bounding box center [550, 189] width 32 height 9
click at [319, 256] on button "Ship" at bounding box center [328, 253] width 99 height 12
type input "92"
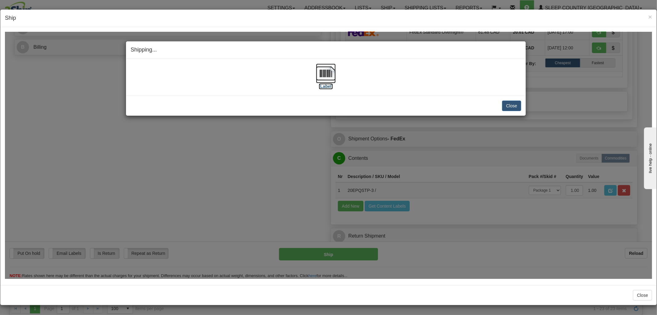
click at [326, 76] on img at bounding box center [326, 73] width 20 height 20
click at [504, 105] on button "Close" at bounding box center [511, 105] width 19 height 10
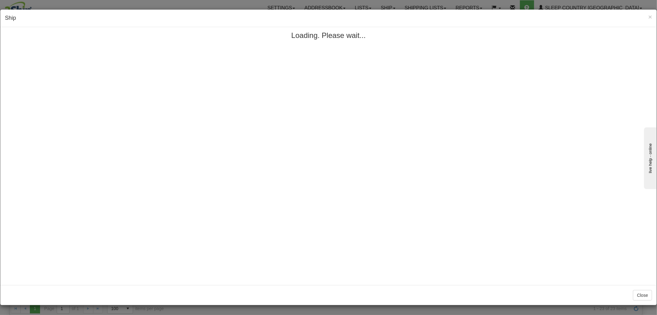
scroll to position [0, 0]
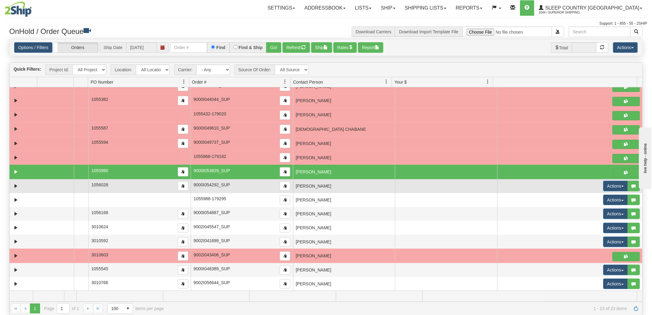
click at [316, 189] on td "[PERSON_NAME]" at bounding box center [344, 186] width 102 height 14
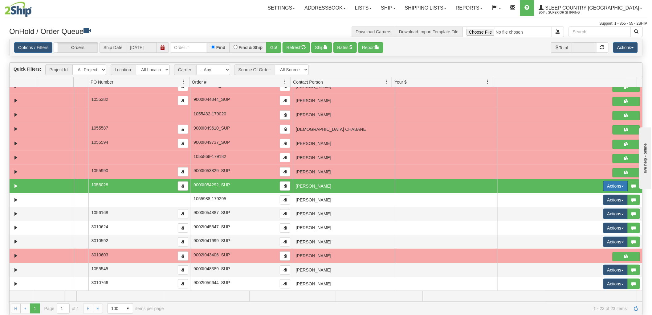
click at [604, 186] on button "Actions" at bounding box center [615, 186] width 25 height 10
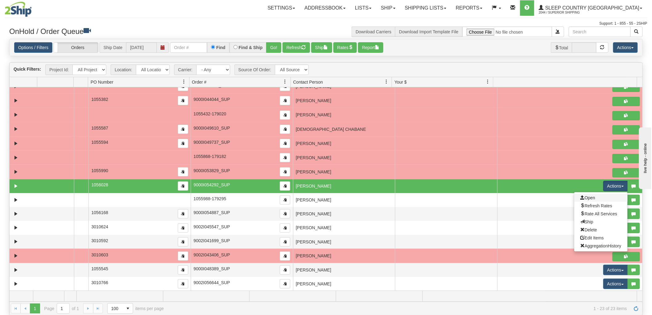
click at [590, 196] on link "Open" at bounding box center [600, 198] width 53 height 8
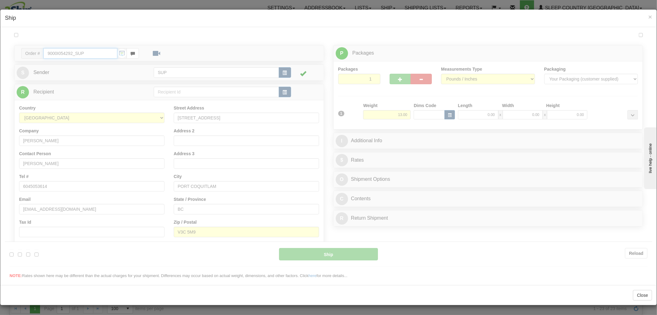
type input "11:37"
type input "16:00"
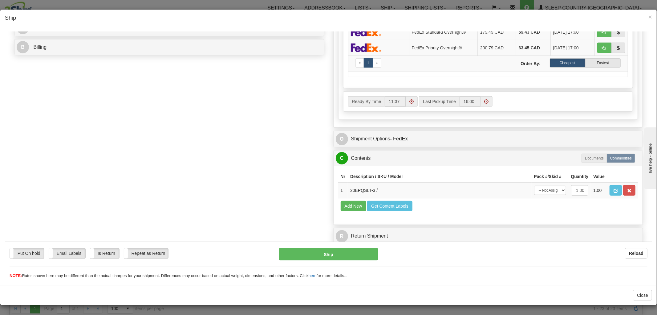
scroll to position [0, 0]
click at [543, 185] on select "-- Not Assigned -- Package 1" at bounding box center [550, 189] width 32 height 9
select select "0"
click at [534, 185] on select "-- Not Assigned -- Package 1" at bounding box center [550, 189] width 32 height 9
click at [360, 254] on button "Ship" at bounding box center [328, 253] width 99 height 12
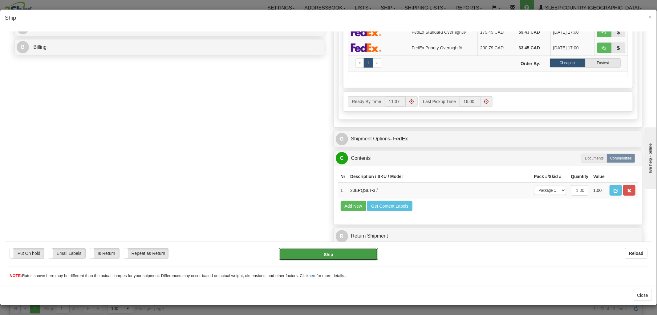
type input "92"
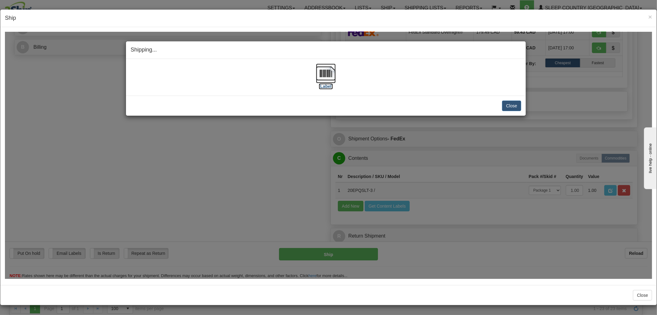
click at [323, 78] on img at bounding box center [326, 73] width 20 height 20
click at [505, 100] on div "Close [PERSON_NAME] Shipment and Quit Pickup Quit Pickup ONLY" at bounding box center [326, 105] width 400 height 20
click at [506, 102] on button "Close" at bounding box center [511, 105] width 19 height 10
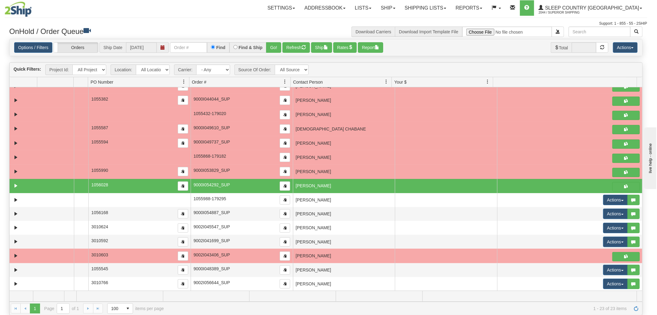
scroll to position [0, 0]
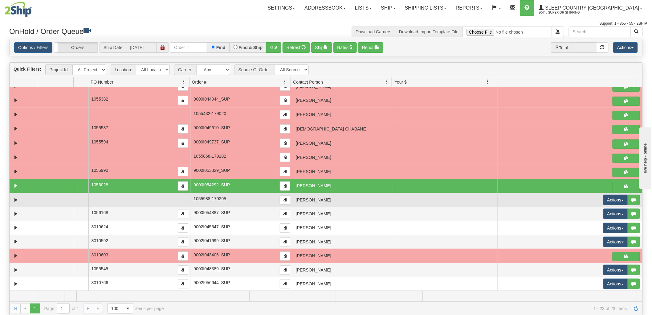
click at [340, 198] on td "[PERSON_NAME]" at bounding box center [344, 200] width 102 height 14
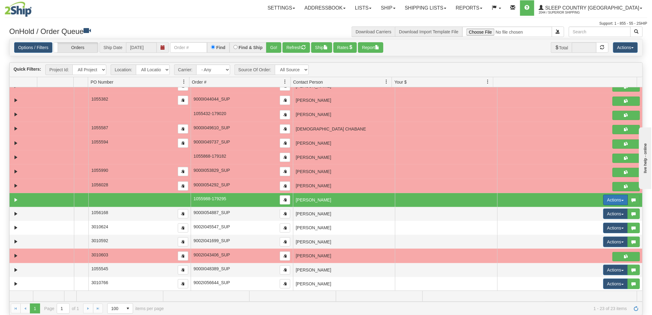
click at [605, 204] on button "Actions" at bounding box center [615, 199] width 25 height 10
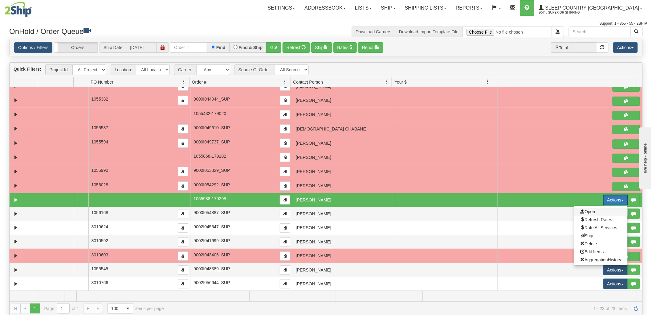
click at [585, 210] on span "Open" at bounding box center [588, 211] width 15 height 5
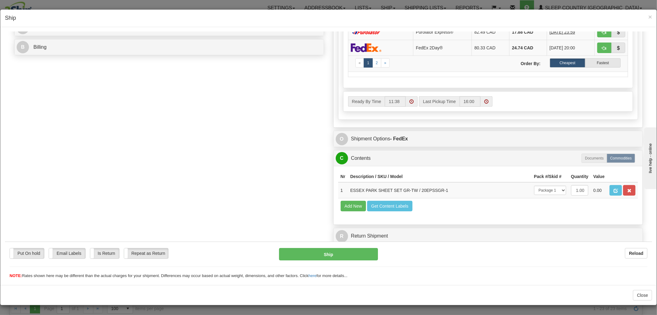
scroll to position [0, 0]
click at [312, 253] on button "Ship" at bounding box center [328, 253] width 99 height 12
type input "92"
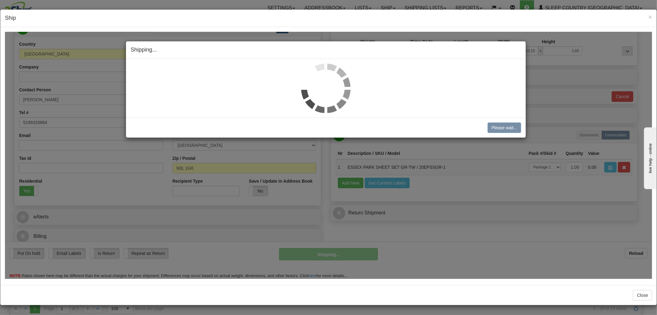
scroll to position [69, 0]
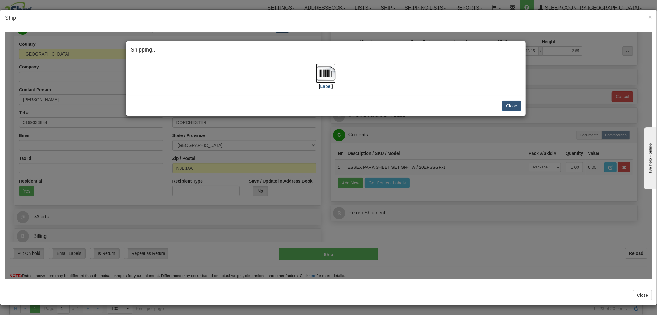
click at [326, 77] on img at bounding box center [326, 73] width 20 height 20
click at [511, 106] on button "Close" at bounding box center [511, 105] width 19 height 10
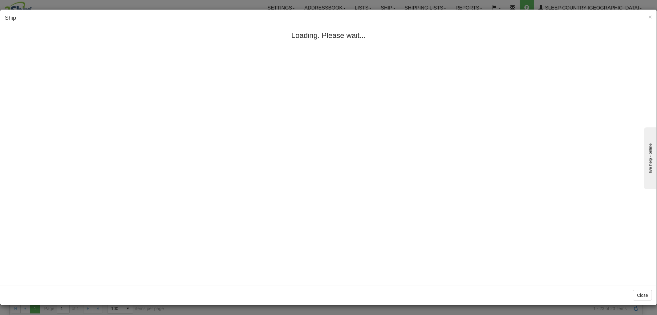
scroll to position [0, 0]
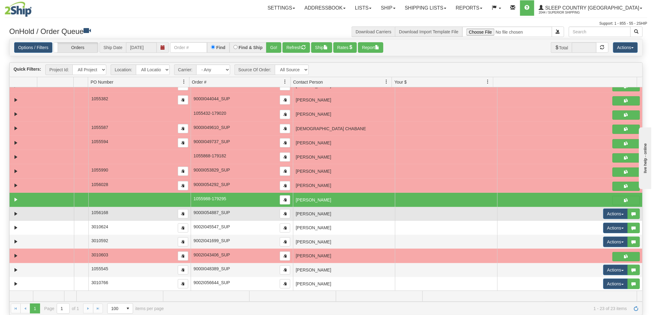
click at [373, 216] on td "[PERSON_NAME]" at bounding box center [344, 214] width 102 height 14
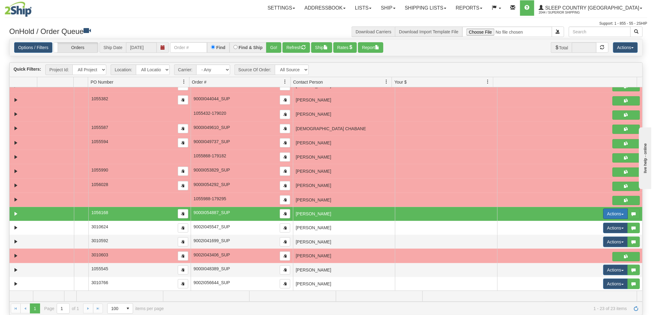
click at [608, 215] on button "Actions" at bounding box center [615, 213] width 25 height 10
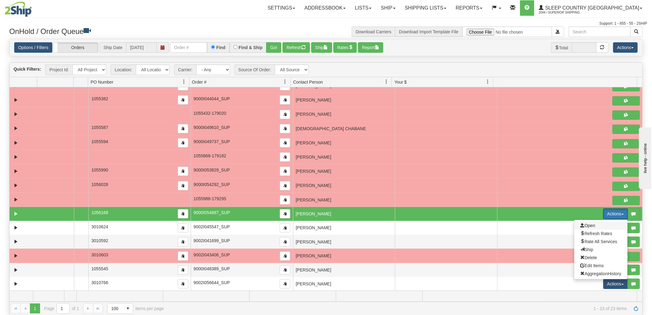
click at [583, 225] on span "Open" at bounding box center [588, 225] width 15 height 5
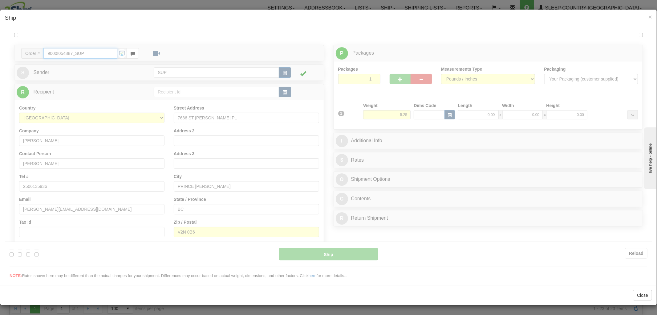
type input "11:38"
type input "16:00"
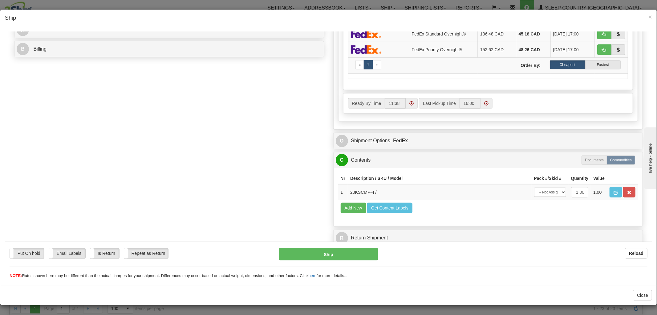
scroll to position [269, 0]
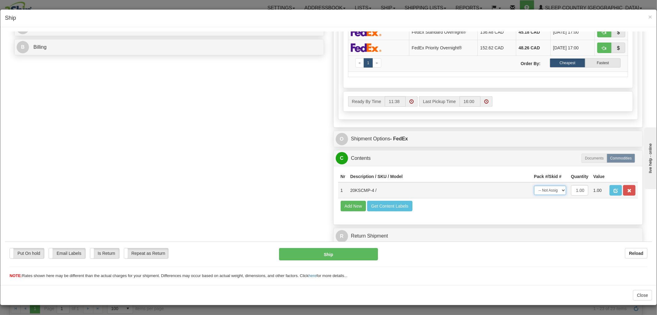
click at [540, 185] on select "-- Not Assigned -- Package 1" at bounding box center [550, 189] width 32 height 9
select select "0"
click at [534, 185] on select "-- Not Assigned -- Package 1" at bounding box center [550, 189] width 32 height 9
click at [329, 256] on button "Ship" at bounding box center [328, 253] width 99 height 12
type input "92"
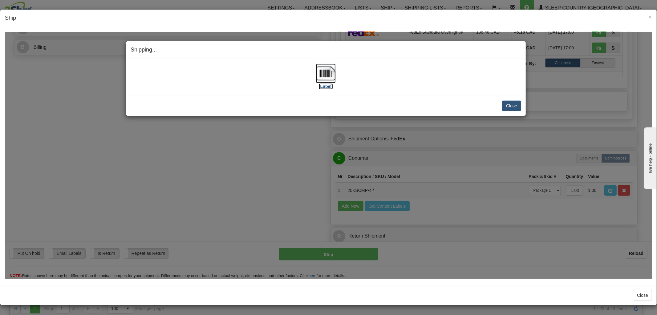
click at [327, 76] on img at bounding box center [326, 73] width 20 height 20
drag, startPoint x: 509, startPoint y: 106, endPoint x: 499, endPoint y: 149, distance: 43.8
click at [509, 106] on button "Close" at bounding box center [511, 105] width 19 height 10
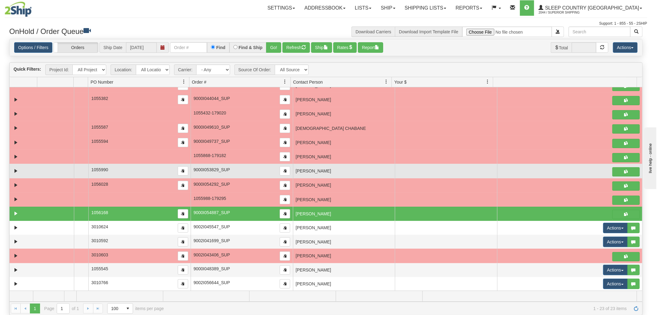
scroll to position [0, 0]
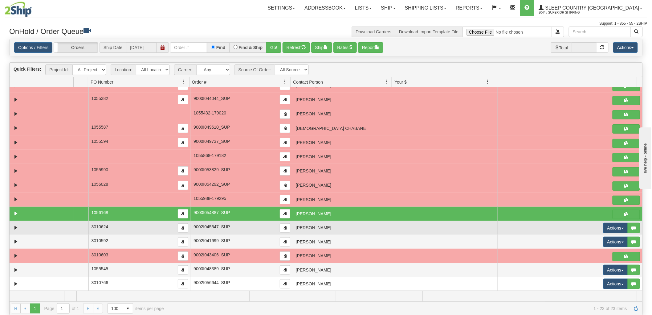
click at [350, 231] on td "[PERSON_NAME]" at bounding box center [344, 228] width 102 height 14
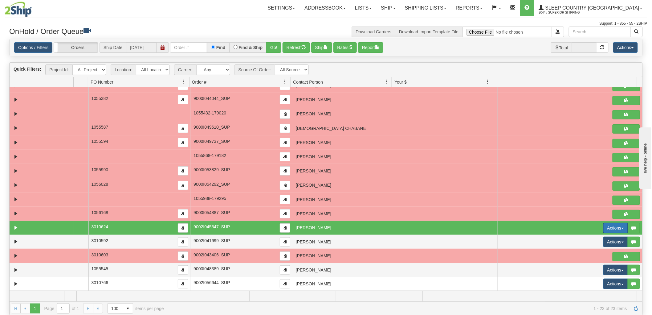
click at [606, 229] on button "Actions" at bounding box center [615, 227] width 25 height 10
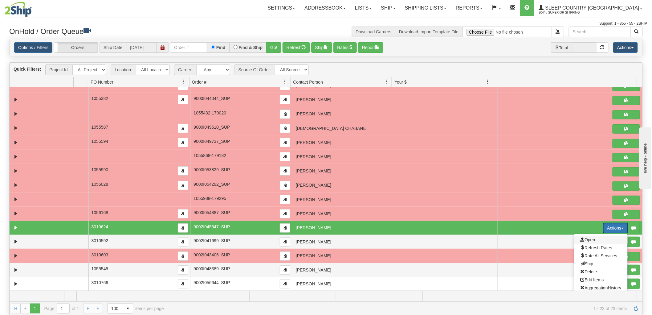
click at [587, 238] on span "Open" at bounding box center [588, 239] width 15 height 5
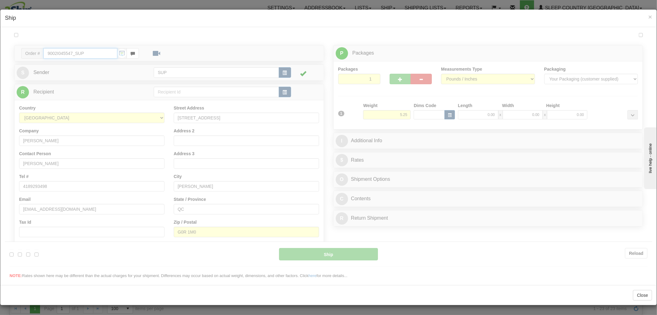
type input "11:39"
type input "16:00"
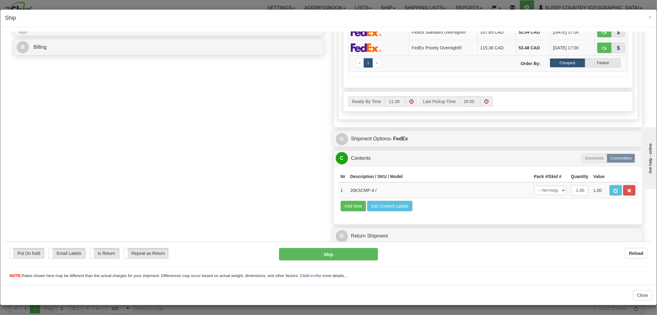
scroll to position [269, 0]
click at [538, 185] on select "-- Not Assigned -- Package 1" at bounding box center [550, 189] width 32 height 9
select select "0"
click at [534, 185] on select "-- Not Assigned -- Package 1" at bounding box center [550, 189] width 32 height 9
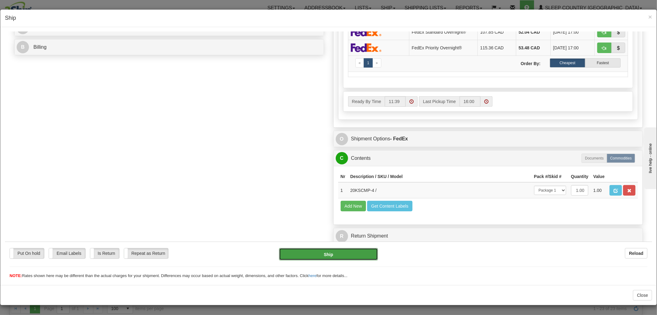
click at [331, 257] on button "Ship" at bounding box center [328, 253] width 99 height 12
type input "92"
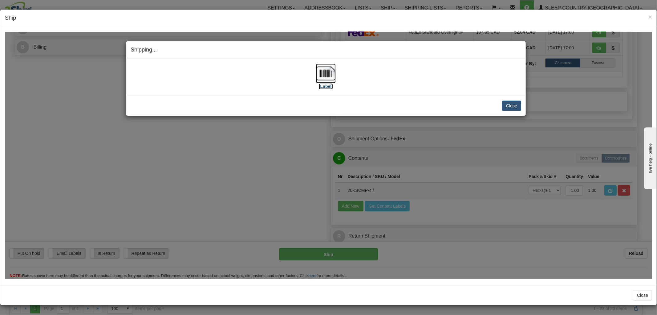
click at [321, 73] on img at bounding box center [326, 73] width 20 height 20
click at [509, 108] on button "Close" at bounding box center [511, 105] width 19 height 10
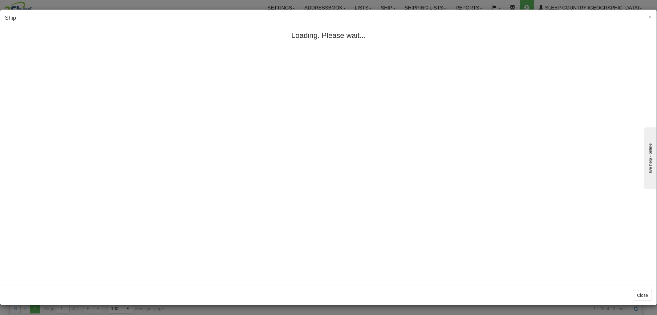
scroll to position [0, 0]
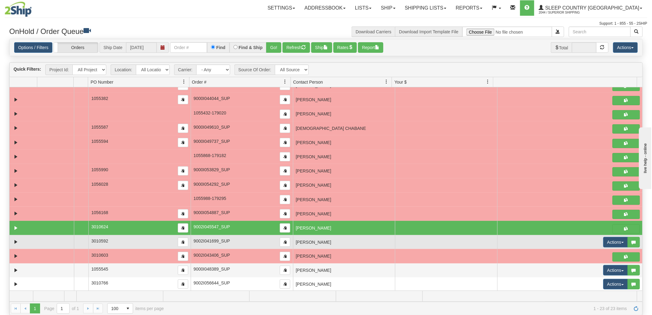
click at [354, 241] on td "[PERSON_NAME]" at bounding box center [344, 242] width 102 height 14
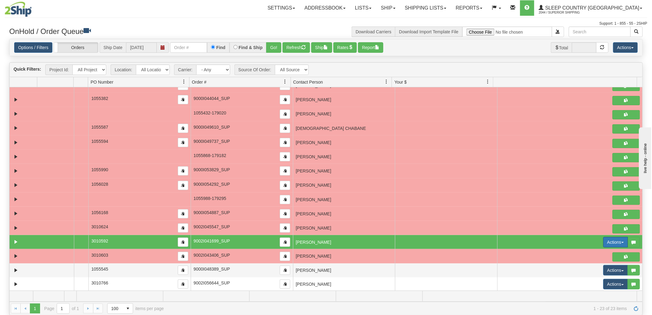
click at [609, 242] on button "Actions" at bounding box center [615, 242] width 25 height 10
click at [581, 254] on span at bounding box center [583, 253] width 4 height 4
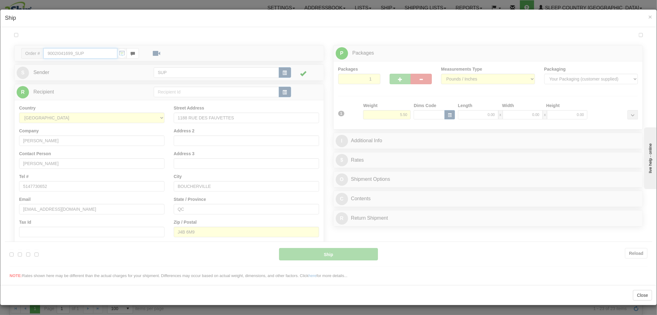
type input "11:40"
type input "16:00"
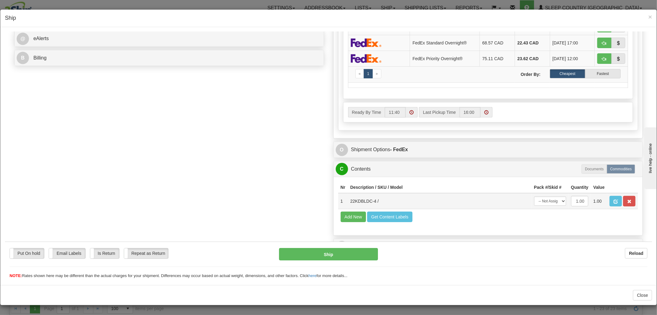
scroll to position [269, 0]
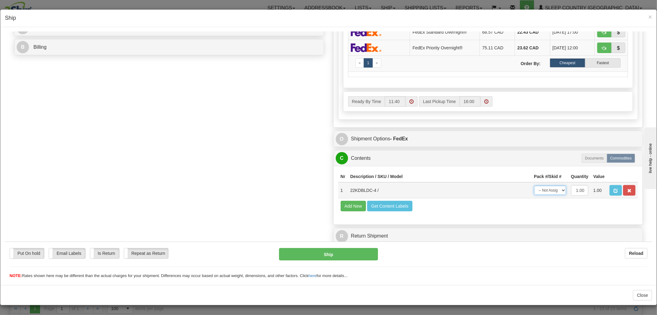
click at [556, 186] on select "-- Not Assigned -- Package 1" at bounding box center [550, 189] width 32 height 9
select select "0"
click at [534, 185] on select "-- Not Assigned -- Package 1" at bounding box center [550, 189] width 32 height 9
click at [365, 255] on button "Ship" at bounding box center [328, 253] width 99 height 12
type input "92"
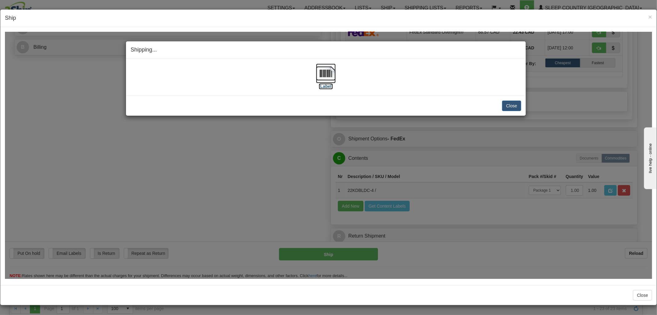
click at [326, 75] on img at bounding box center [326, 73] width 20 height 20
click at [512, 106] on button "Close" at bounding box center [511, 105] width 19 height 10
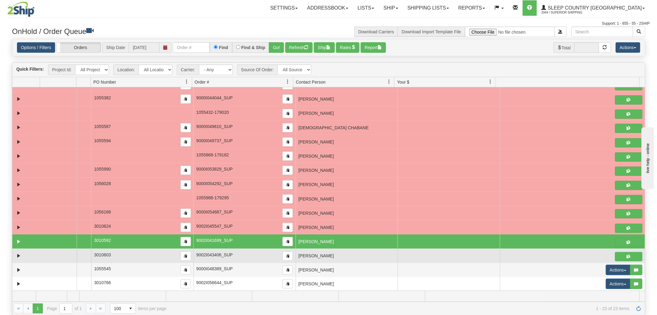
scroll to position [124, 0]
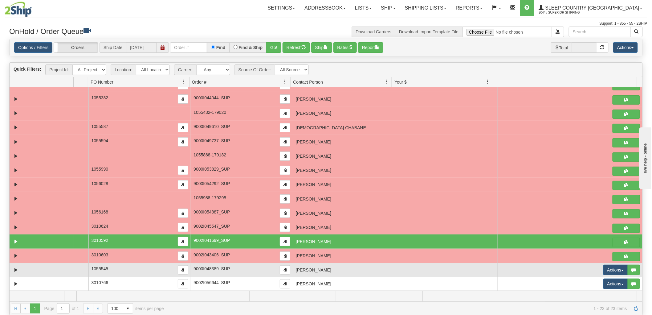
click at [325, 266] on td "[PERSON_NAME]" at bounding box center [344, 270] width 102 height 14
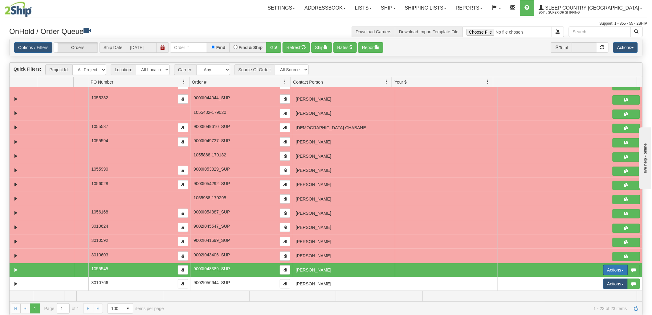
click at [603, 272] on button "Actions" at bounding box center [615, 269] width 25 height 10
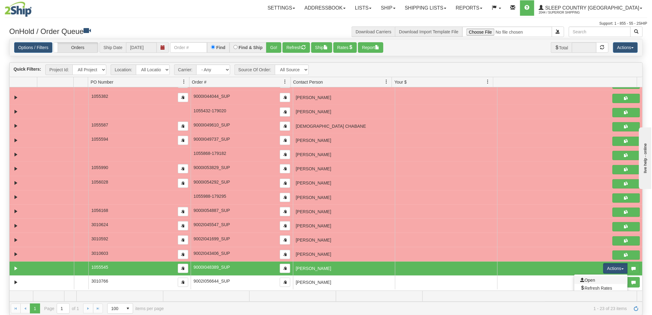
click at [591, 280] on link "Open" at bounding box center [600, 280] width 53 height 8
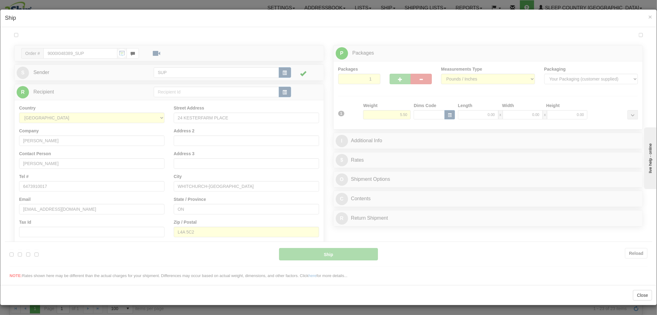
scroll to position [0, 0]
type input "11:42"
type input "16:00"
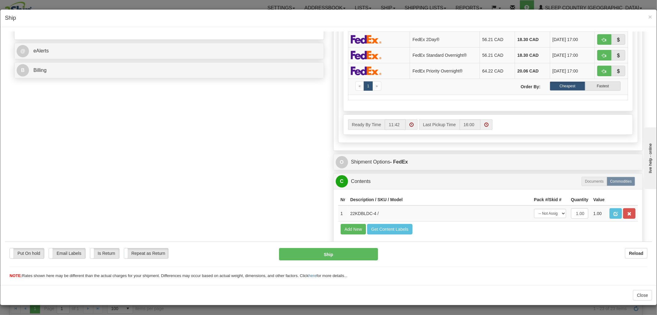
scroll to position [269, 0]
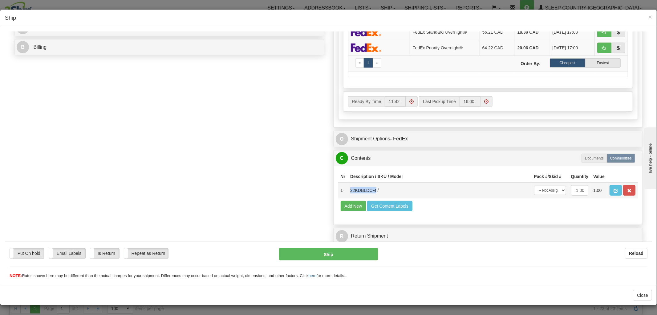
drag, startPoint x: 370, startPoint y: 186, endPoint x: 345, endPoint y: 183, distance: 26.0
click at [348, 183] on td "22KDBLDC-4 /" at bounding box center [440, 190] width 184 height 16
copy td "22KDBLDC-4"
click at [292, 216] on div "Order # 9000I048389_SUP S Sender" at bounding box center [329, 19] width 638 height 455
click at [649, 16] on span "×" at bounding box center [651, 16] width 4 height 7
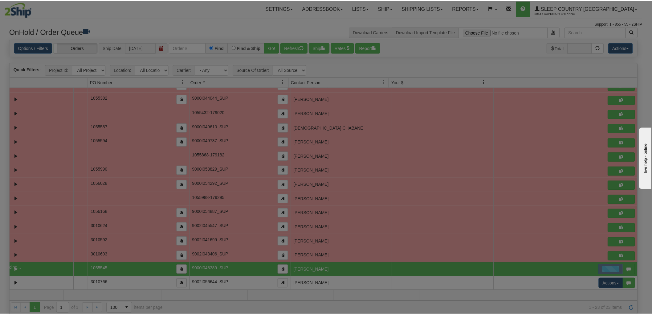
scroll to position [0, 0]
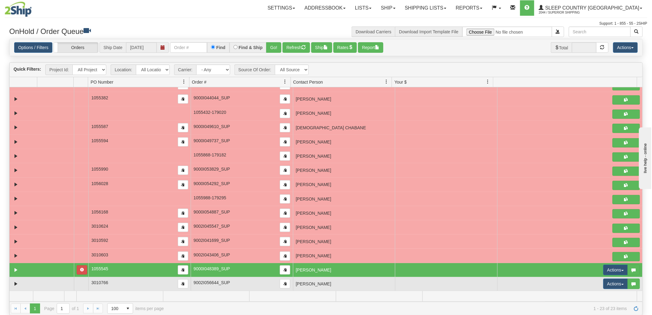
click at [359, 277] on td "[PERSON_NAME]" at bounding box center [344, 284] width 102 height 14
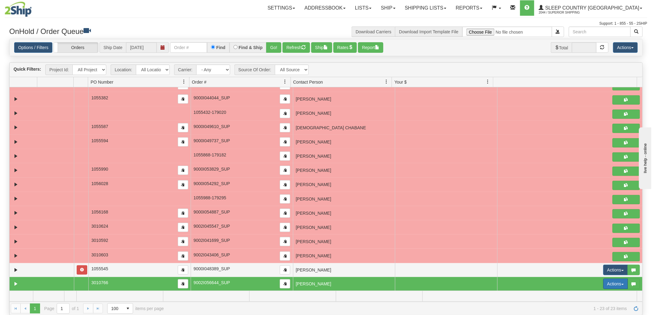
click at [605, 282] on button "Actions" at bounding box center [615, 283] width 25 height 10
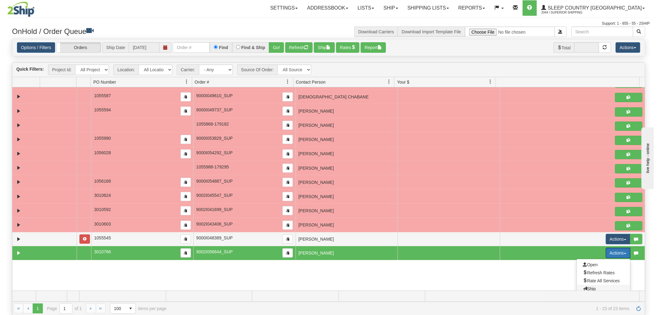
scroll to position [183, 0]
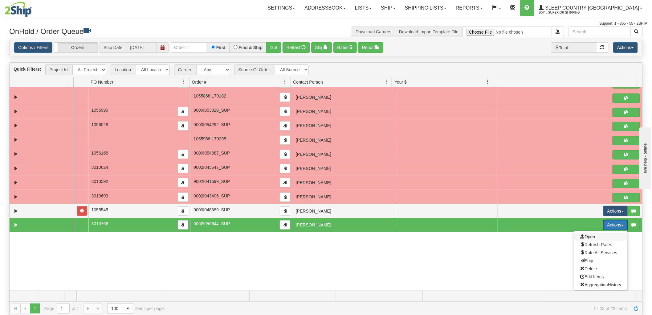
click at [581, 237] on span "Open" at bounding box center [588, 236] width 15 height 5
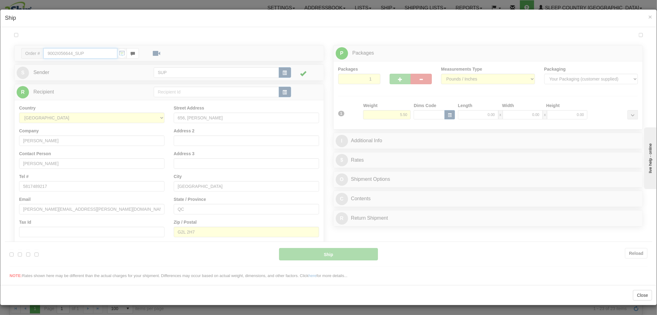
type input "11:43"
type input "16:00"
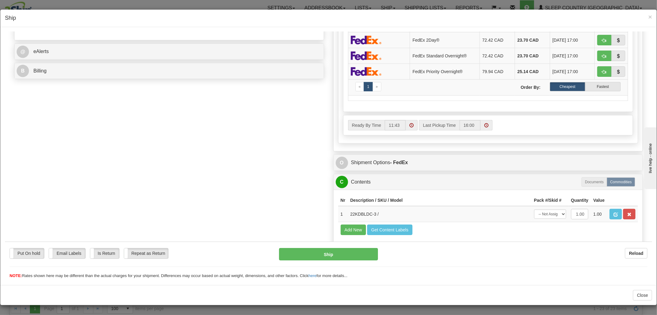
scroll to position [269, 0]
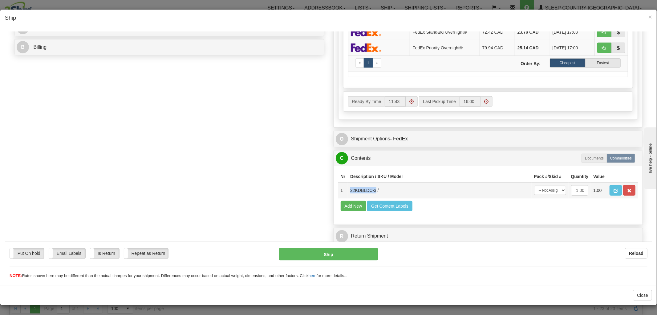
drag, startPoint x: 371, startPoint y: 184, endPoint x: 345, endPoint y: 186, distance: 25.4
click at [348, 186] on td "22KDBLDC-3 /" at bounding box center [440, 190] width 184 height 16
copy td "22KDBLDC-3"
drag, startPoint x: 273, startPoint y: 127, endPoint x: 286, endPoint y: 123, distance: 13.4
click at [273, 127] on div "Order # 9002I056644_SUP S Sender" at bounding box center [329, 19] width 638 height 455
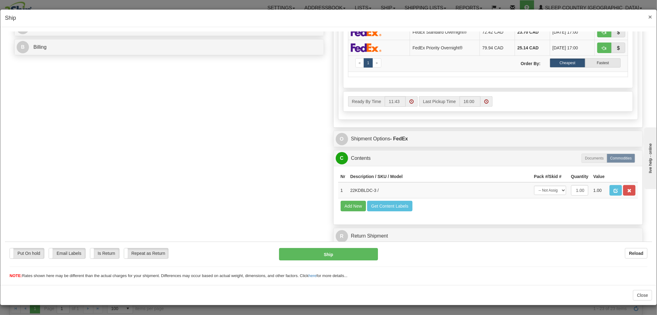
click at [649, 18] on span "×" at bounding box center [651, 16] width 4 height 7
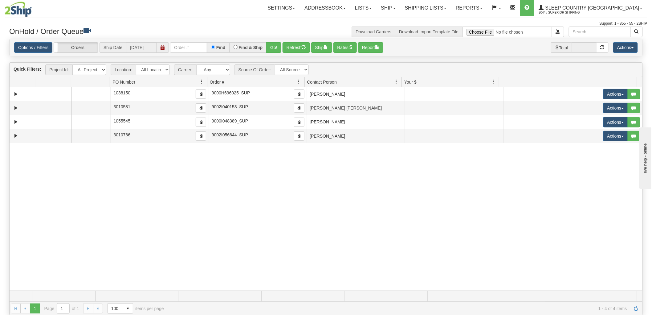
scroll to position [0, 0]
